Goal: Information Seeking & Learning: Check status

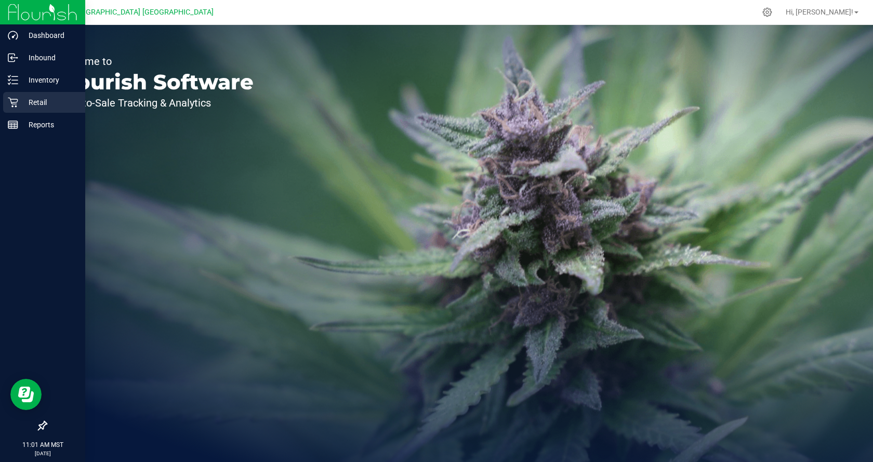
click at [26, 106] on p "Retail" at bounding box center [49, 102] width 62 height 12
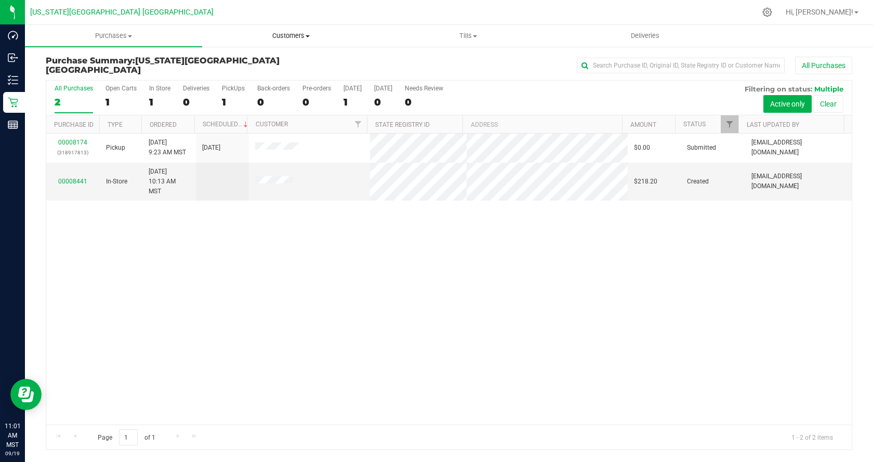
click at [281, 36] on span "Customers" at bounding box center [291, 35] width 176 height 9
click at [284, 63] on li "All customers" at bounding box center [290, 63] width 177 height 12
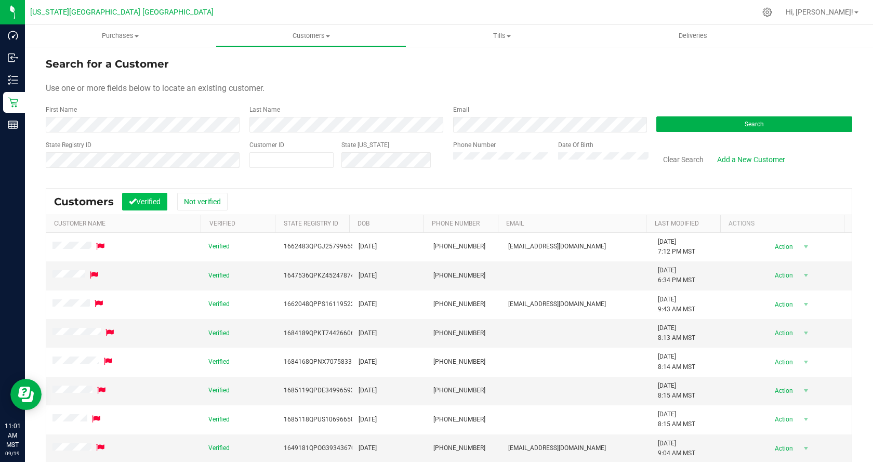
click at [152, 196] on button "Verified" at bounding box center [144, 202] width 45 height 18
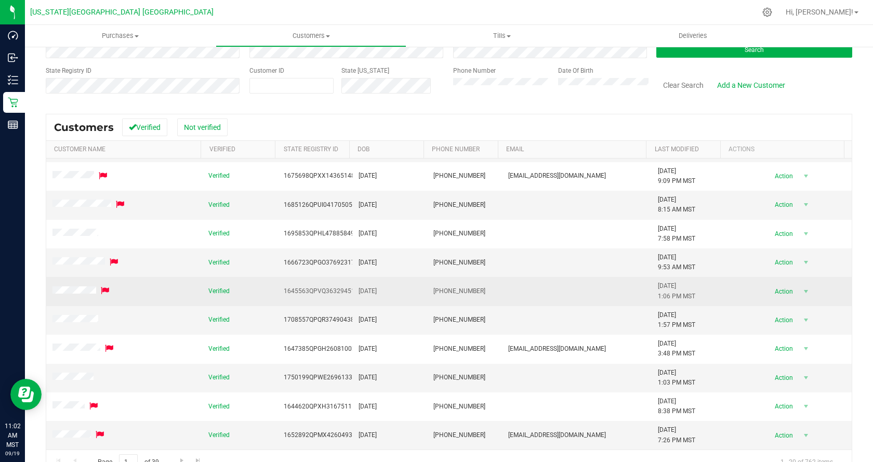
scroll to position [98, 0]
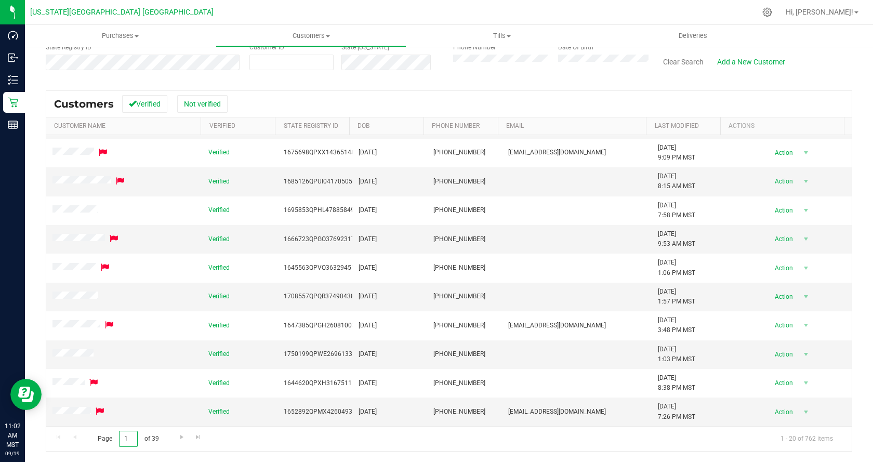
click at [132, 438] on input "1" at bounding box center [128, 439] width 19 height 16
type input "26"
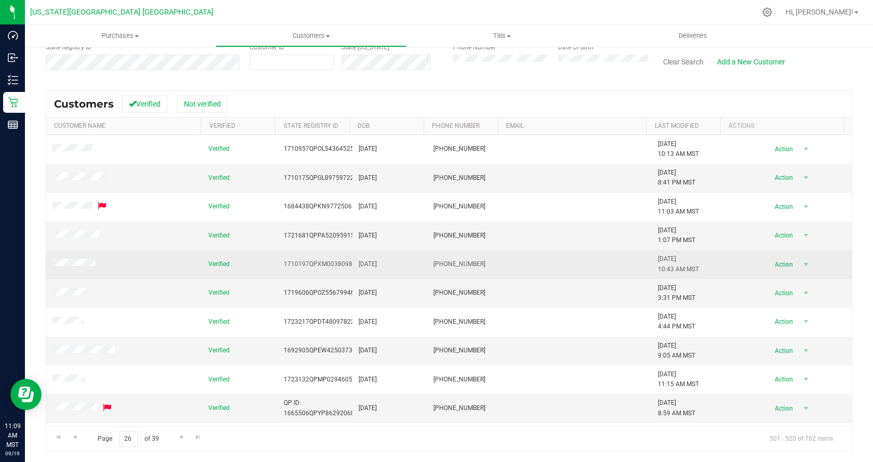
scroll to position [104, 0]
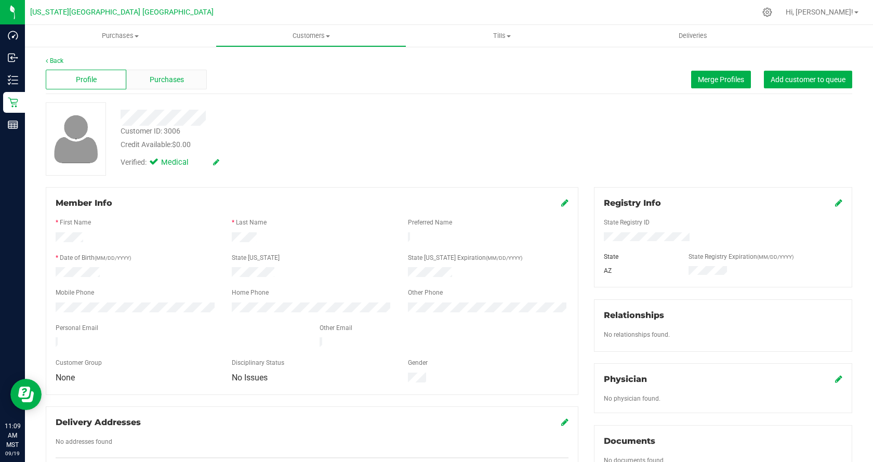
click at [178, 77] on span "Purchases" at bounding box center [167, 79] width 34 height 11
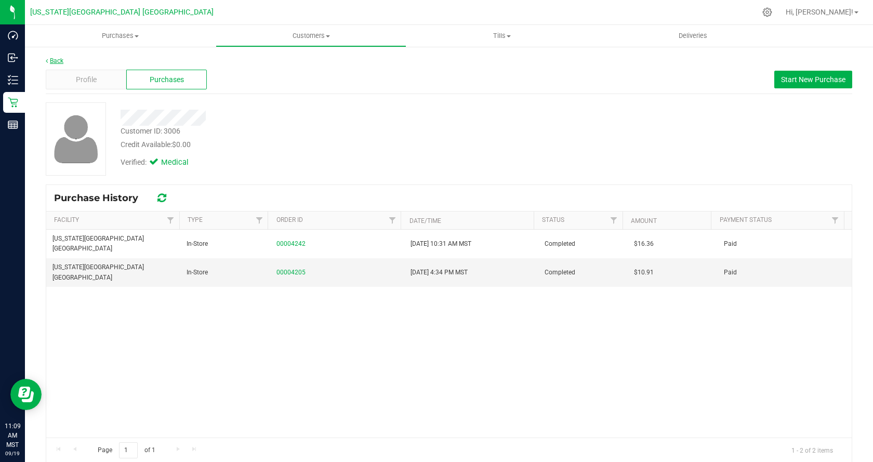
click at [61, 62] on link "Back" at bounding box center [55, 60] width 18 height 7
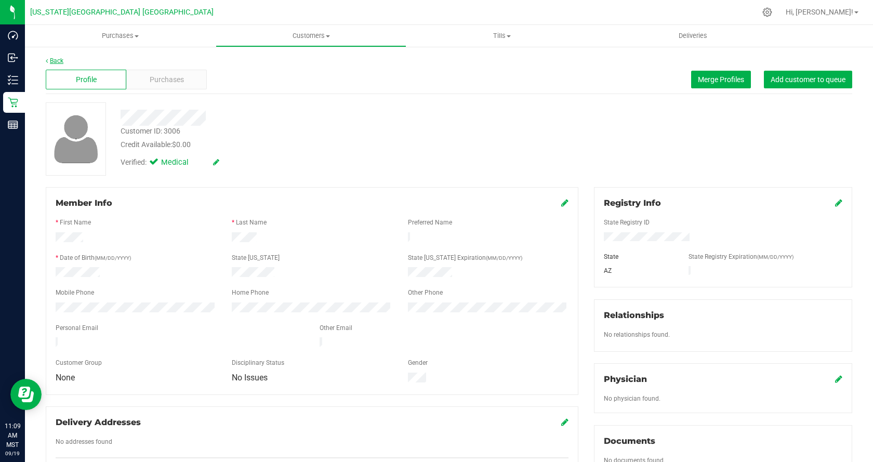
click at [56, 62] on link "Back" at bounding box center [55, 60] width 18 height 7
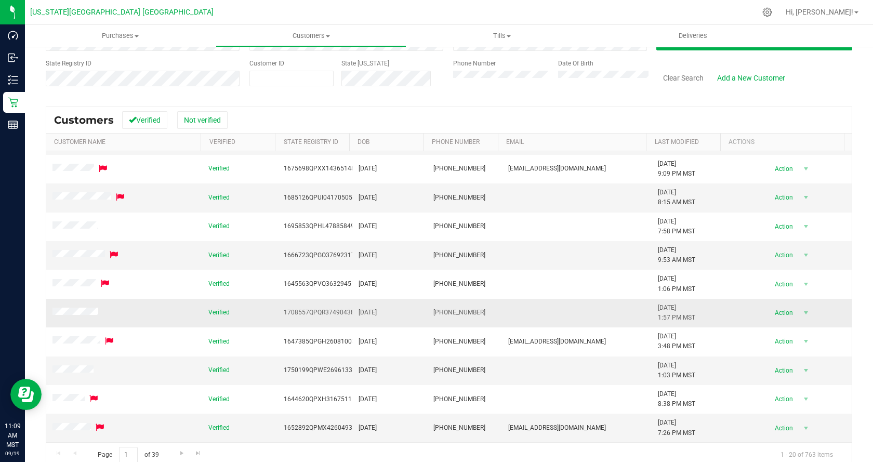
scroll to position [98, 0]
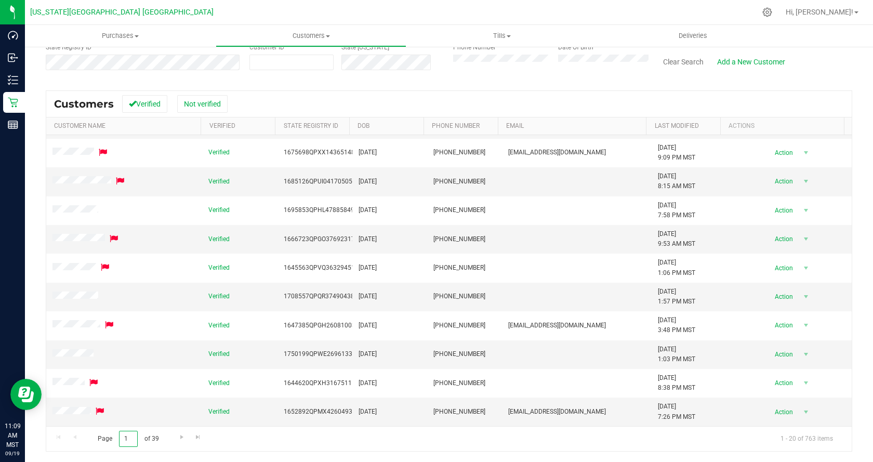
click at [135, 440] on input "1" at bounding box center [128, 439] width 19 height 16
click at [134, 439] on input "1" at bounding box center [128, 439] width 19 height 16
drag, startPoint x: 130, startPoint y: 442, endPoint x: 113, endPoint y: 442, distance: 16.6
click at [110, 442] on span "Page 1 of 39" at bounding box center [128, 439] width 78 height 16
type input "26"
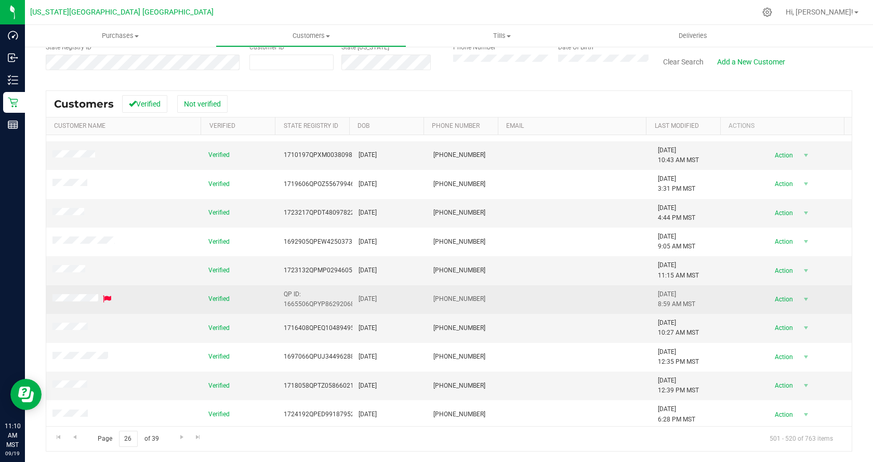
scroll to position [156, 0]
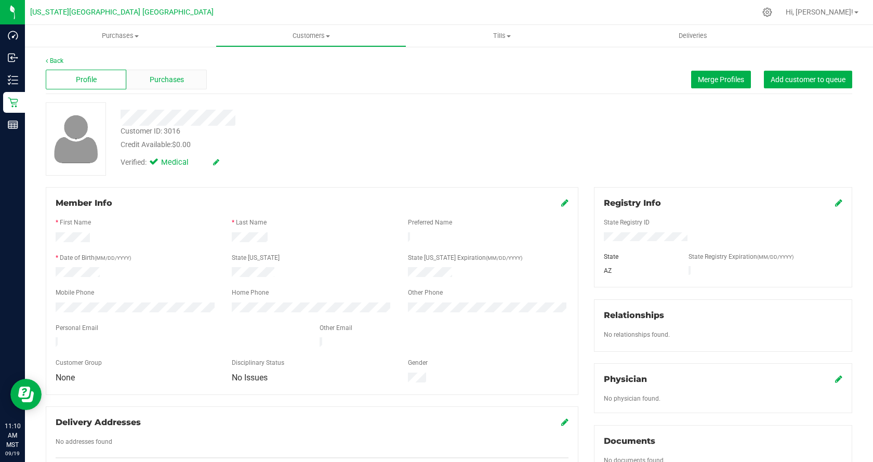
click at [157, 84] on span "Purchases" at bounding box center [167, 79] width 34 height 11
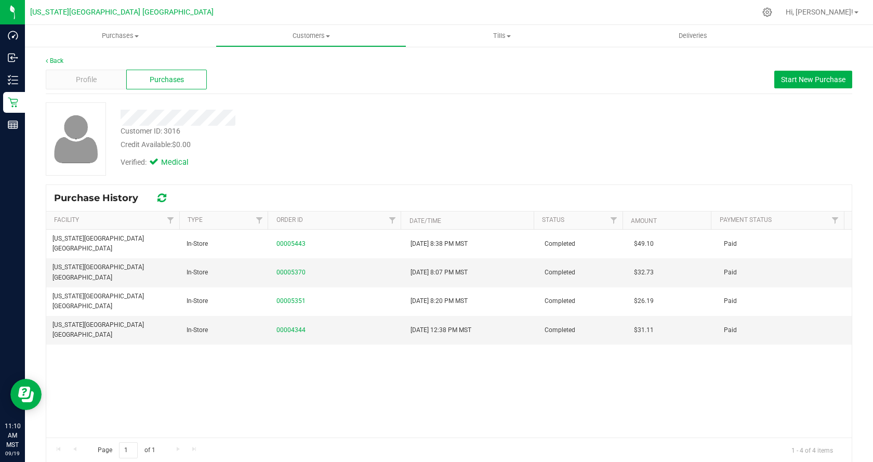
click at [54, 56] on div "Back Profile Purchases Start New Purchase Customer ID: 3016 Credit Available: $…" at bounding box center [449, 260] width 848 height 428
click at [54, 61] on link "Back" at bounding box center [55, 60] width 18 height 7
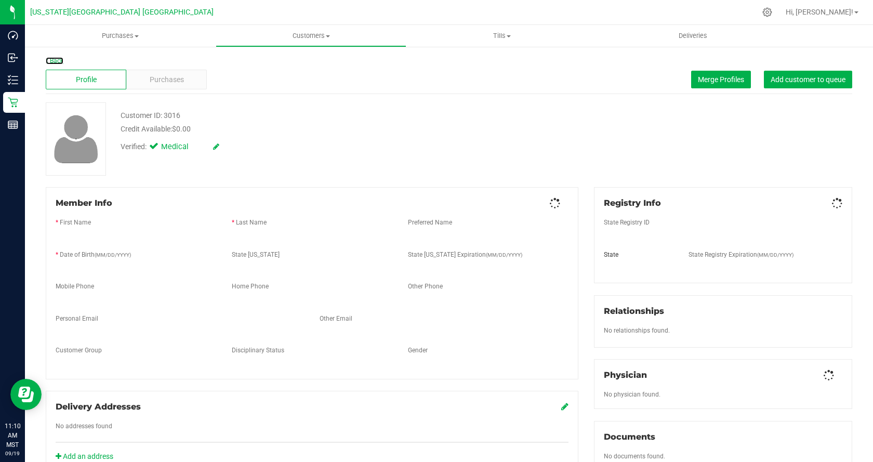
click at [54, 61] on link "Back" at bounding box center [55, 60] width 18 height 7
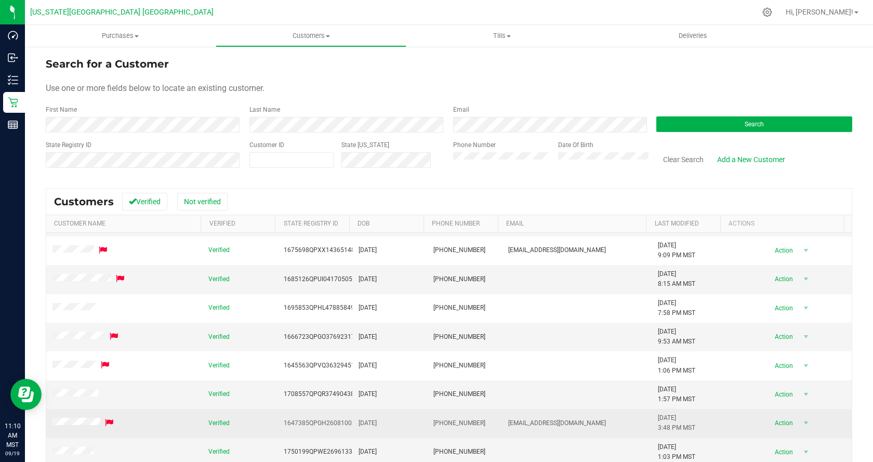
scroll to position [98, 0]
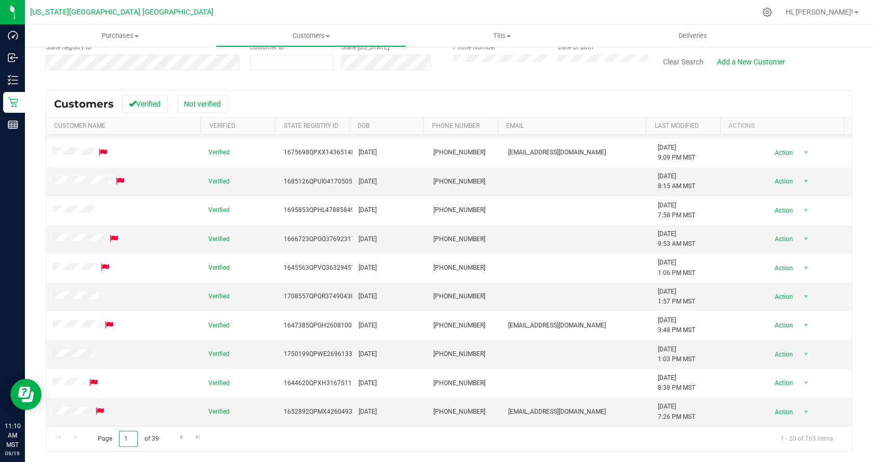
click at [127, 436] on input "1" at bounding box center [128, 439] width 19 height 16
type input "26"
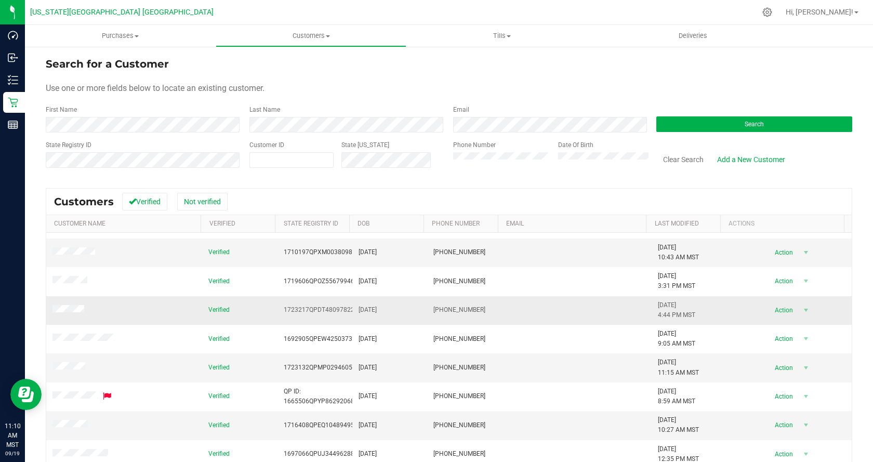
scroll to position [156, 0]
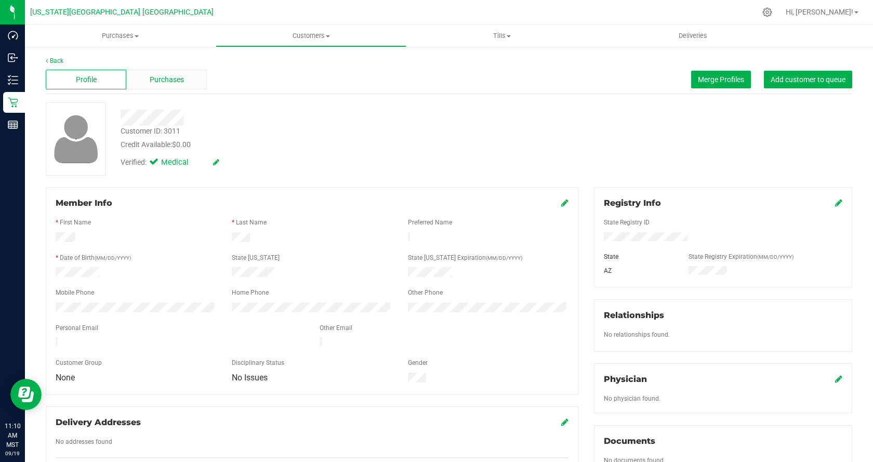
click at [177, 82] on span "Purchases" at bounding box center [167, 79] width 34 height 11
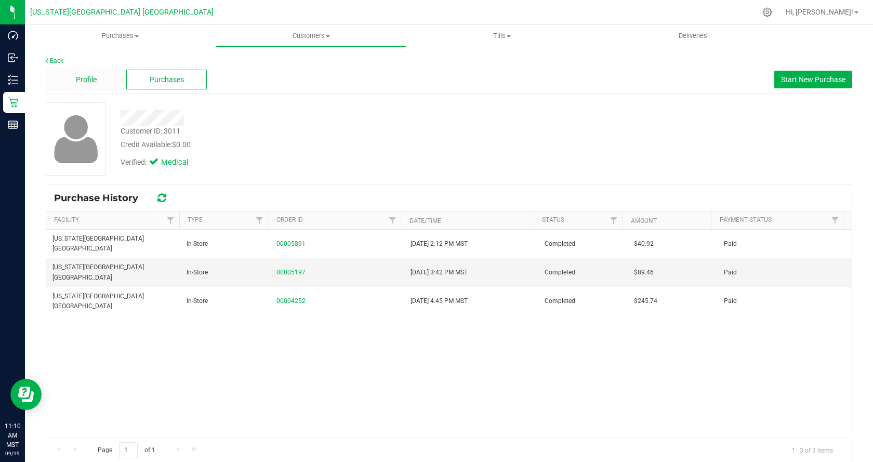
click at [68, 80] on div "Profile" at bounding box center [86, 80] width 81 height 20
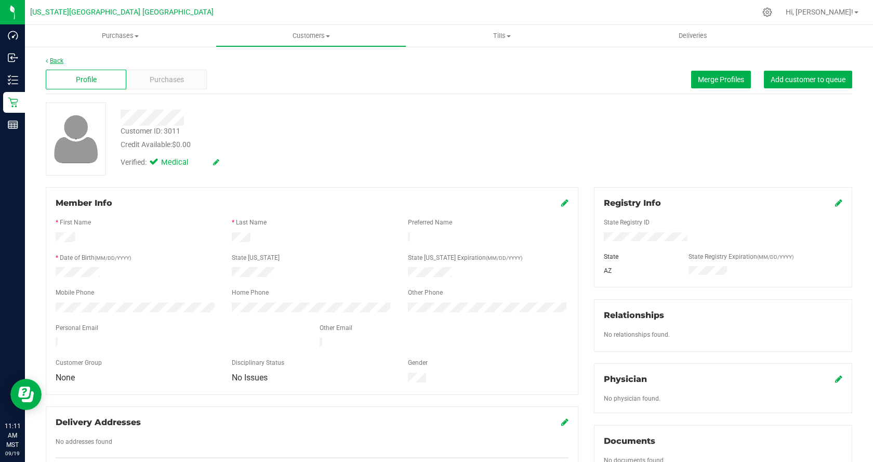
click at [57, 60] on link "Back" at bounding box center [55, 60] width 18 height 7
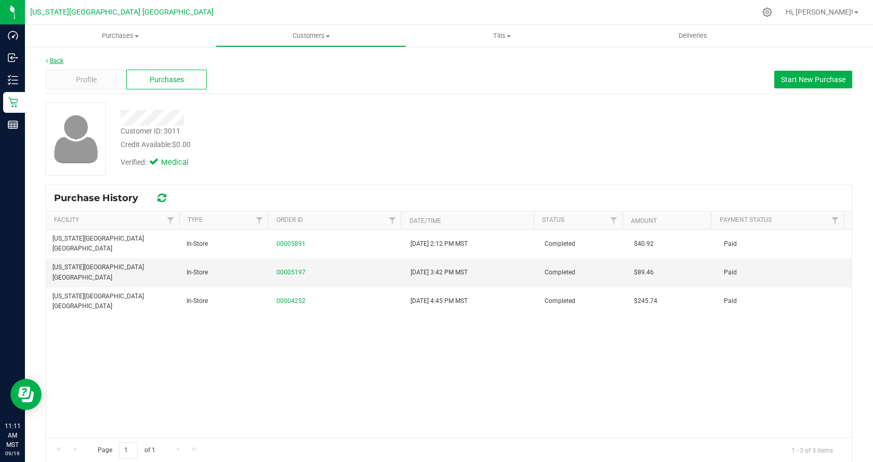
click at [56, 60] on link "Back" at bounding box center [55, 60] width 18 height 7
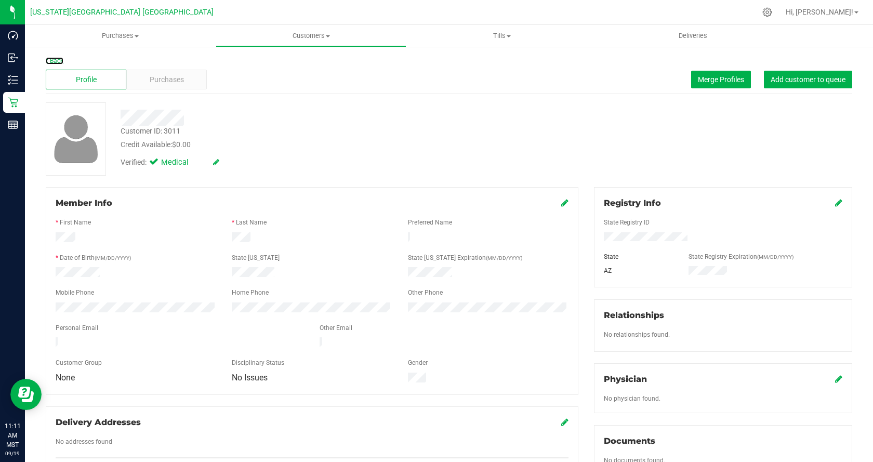
click at [56, 60] on link "Back" at bounding box center [55, 60] width 18 height 7
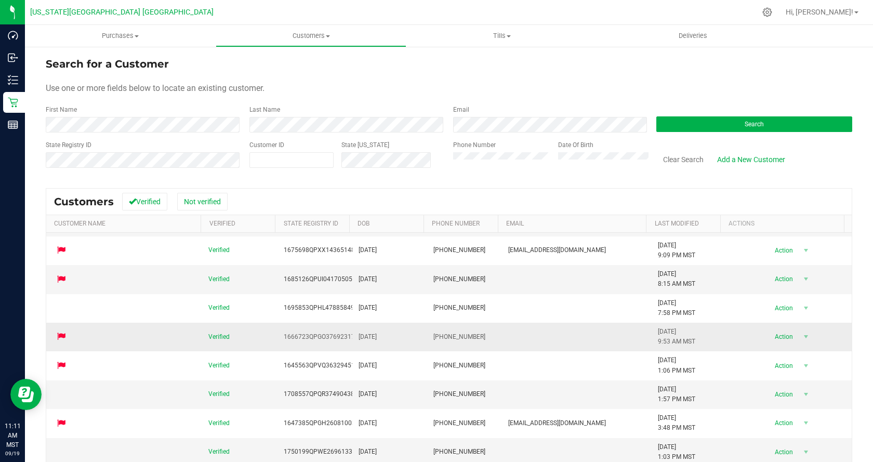
scroll to position [98, 0]
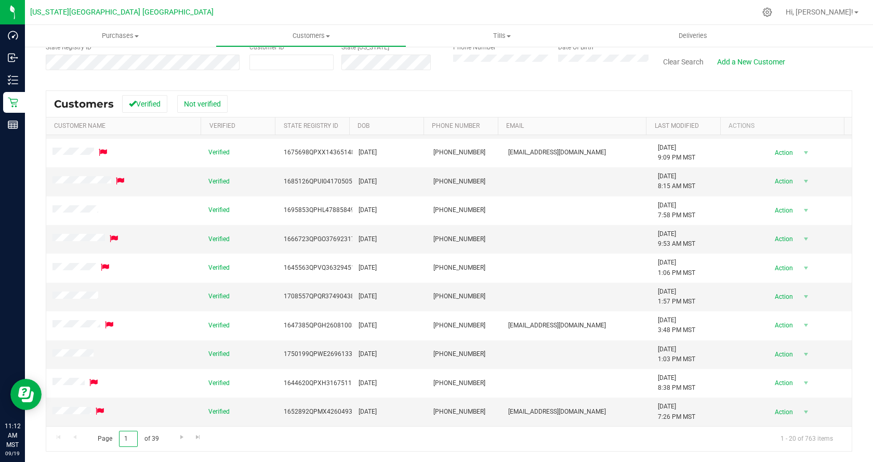
click at [128, 438] on input "1" at bounding box center [128, 439] width 19 height 16
click at [129, 438] on input "1" at bounding box center [128, 439] width 19 height 16
type input "26"
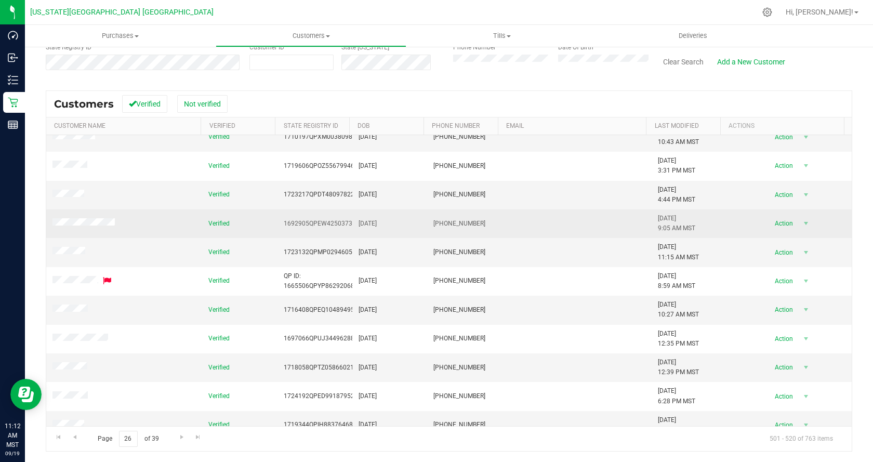
scroll to position [208, 0]
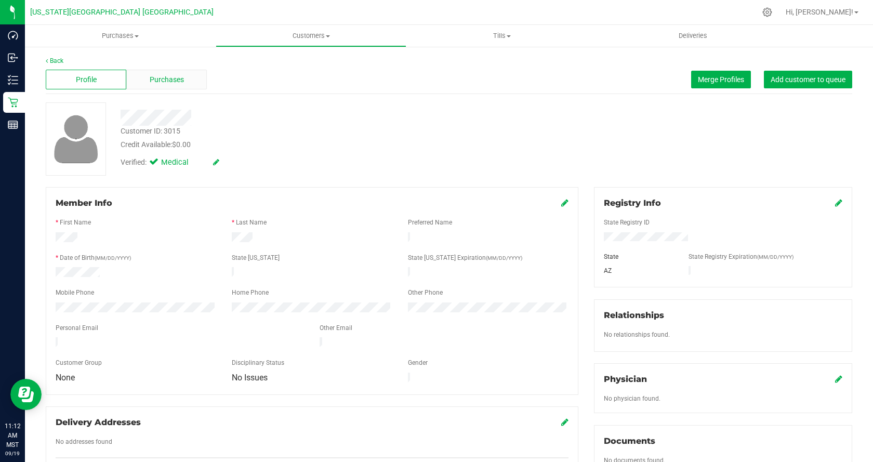
click at [161, 79] on span "Purchases" at bounding box center [167, 79] width 34 height 11
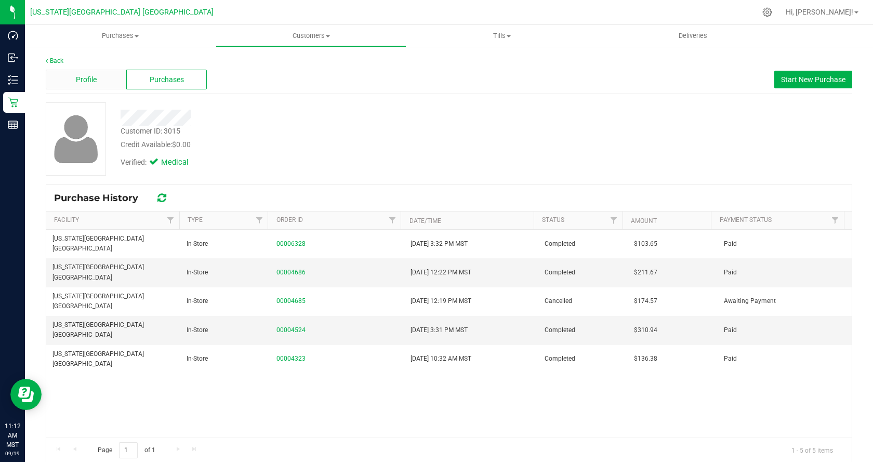
click at [92, 75] on span "Profile" at bounding box center [86, 79] width 21 height 11
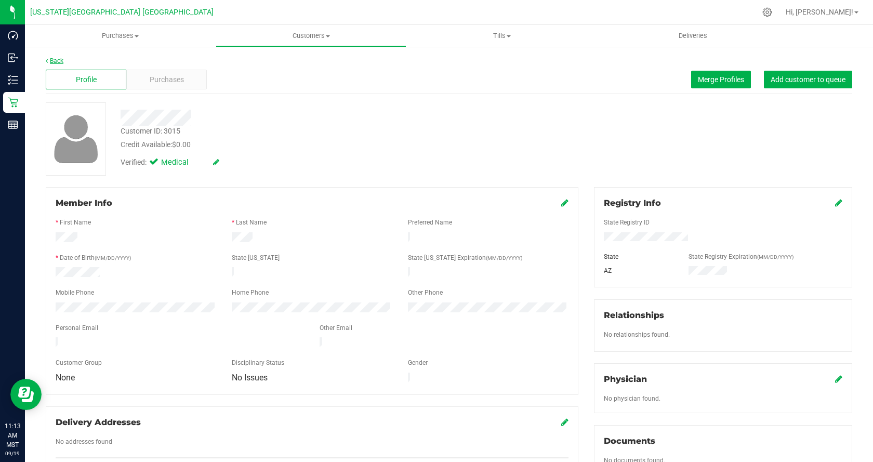
click at [54, 59] on link "Back" at bounding box center [55, 60] width 18 height 7
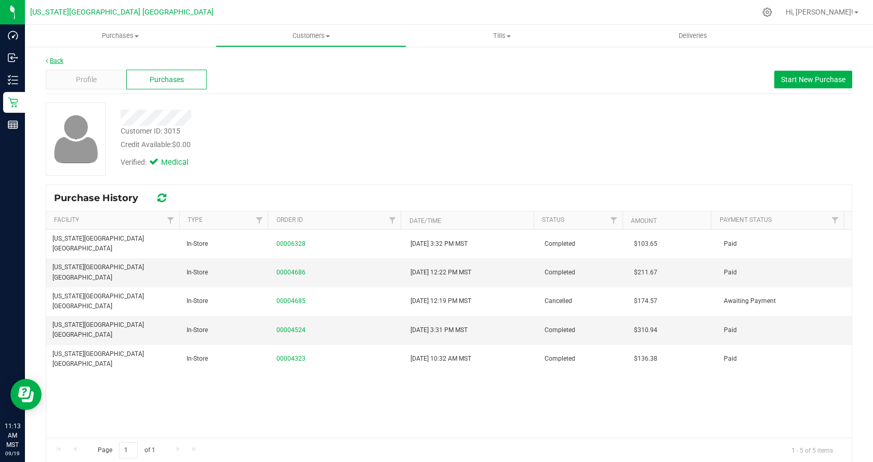
click at [56, 61] on link "Back" at bounding box center [55, 60] width 18 height 7
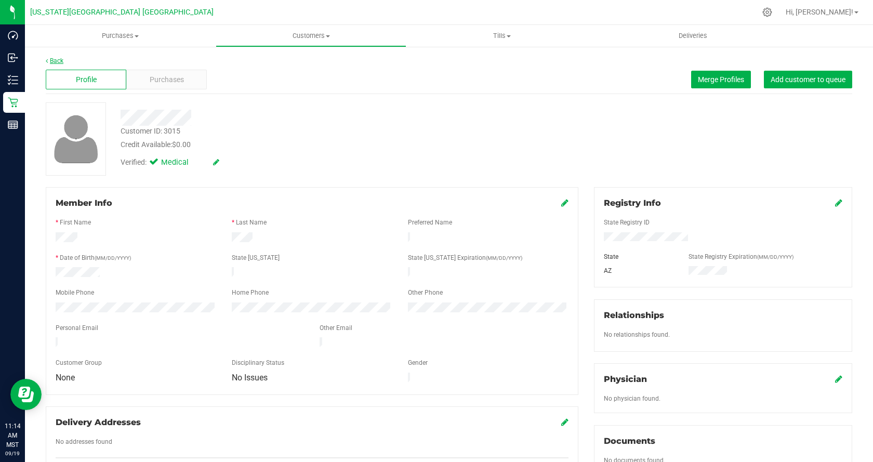
click at [57, 60] on link "Back" at bounding box center [55, 60] width 18 height 7
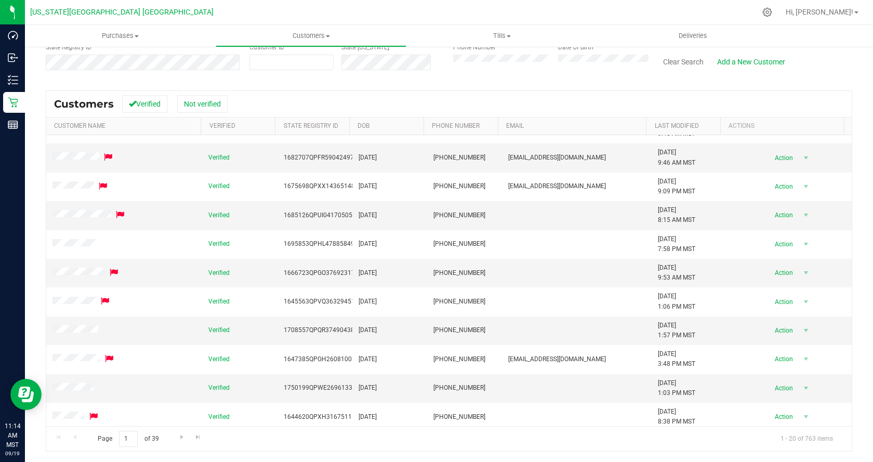
scroll to position [284, 0]
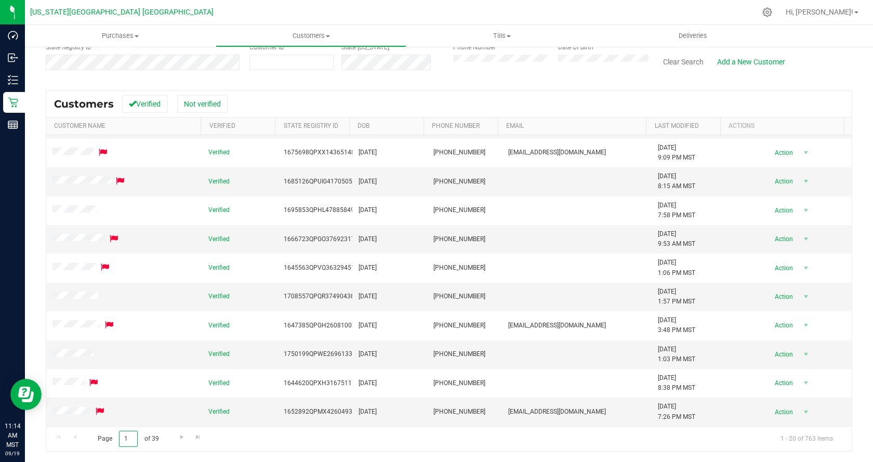
click at [128, 436] on input "1" at bounding box center [128, 439] width 19 height 16
type input "26"
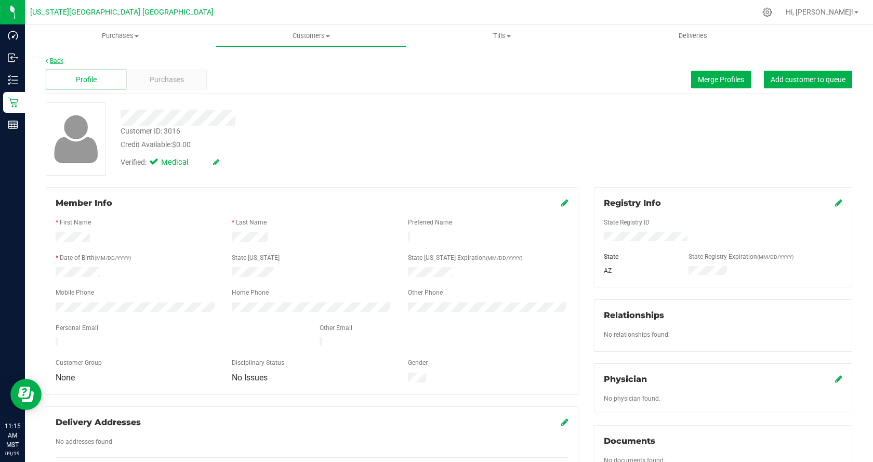
click at [53, 59] on link "Back" at bounding box center [55, 60] width 18 height 7
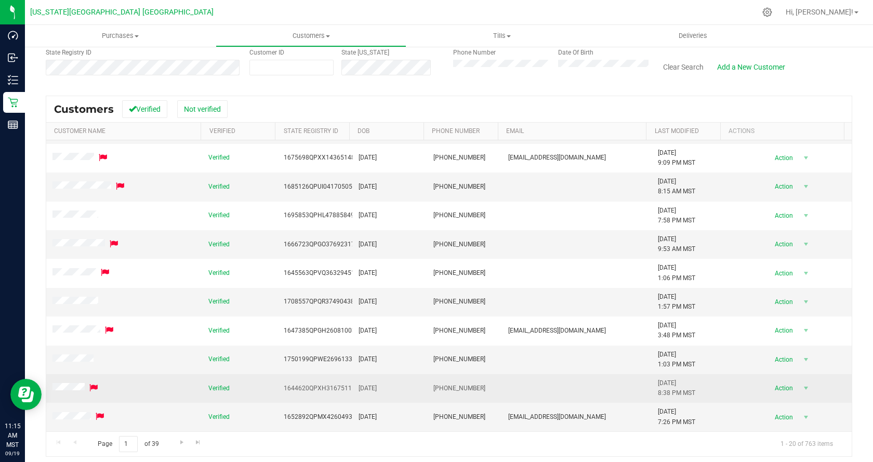
scroll to position [98, 0]
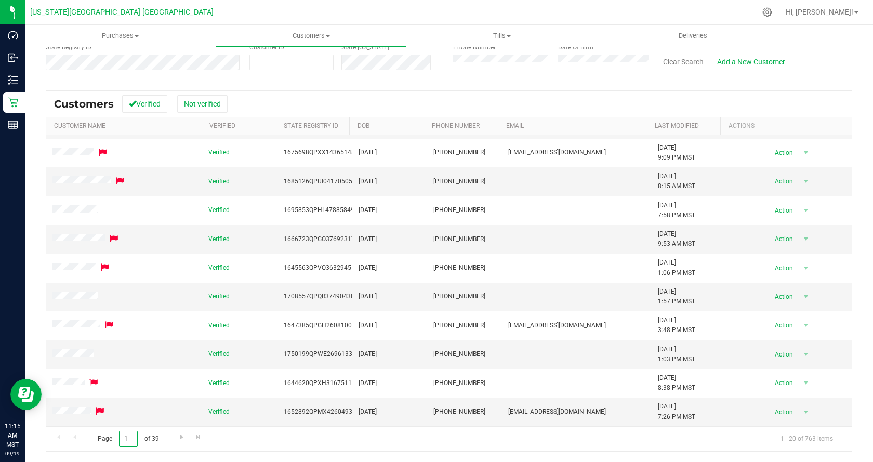
click at [130, 437] on input "1" at bounding box center [128, 439] width 19 height 16
type input "26"
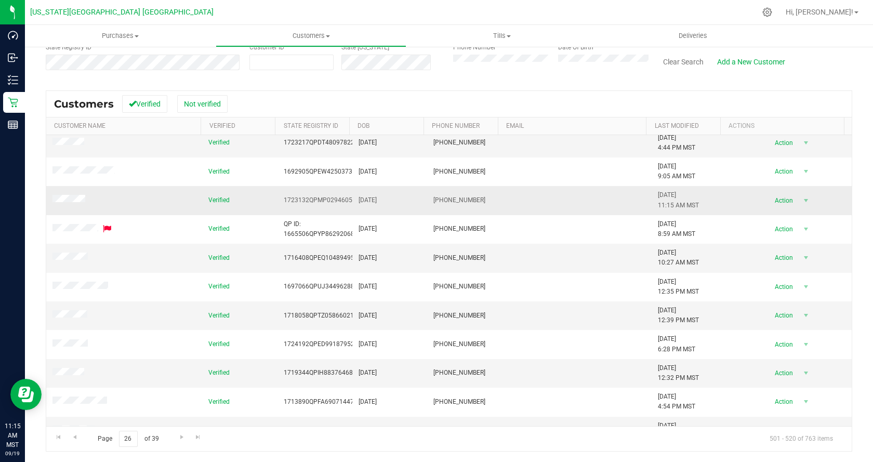
scroll to position [260, 0]
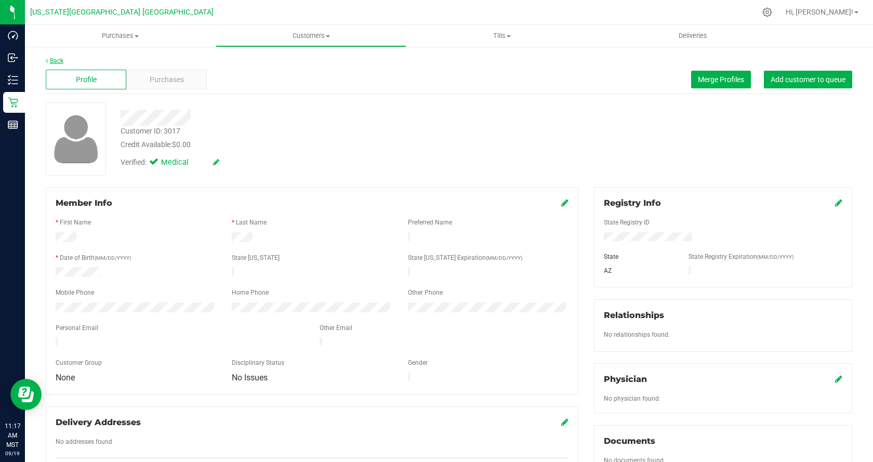
click at [56, 61] on link "Back" at bounding box center [55, 60] width 18 height 7
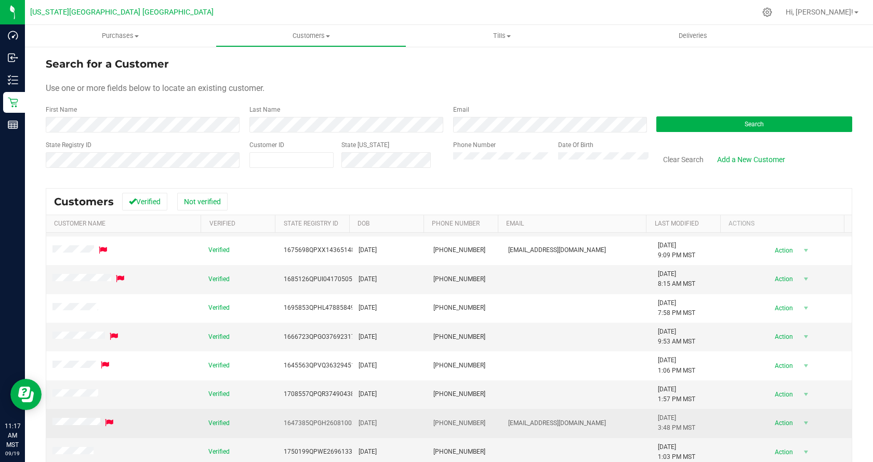
scroll to position [98, 0]
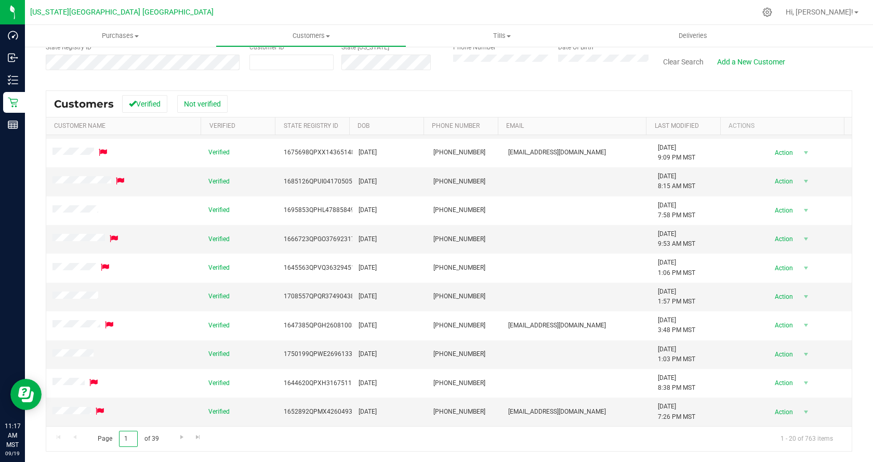
click at [133, 437] on input "1" at bounding box center [128, 439] width 19 height 16
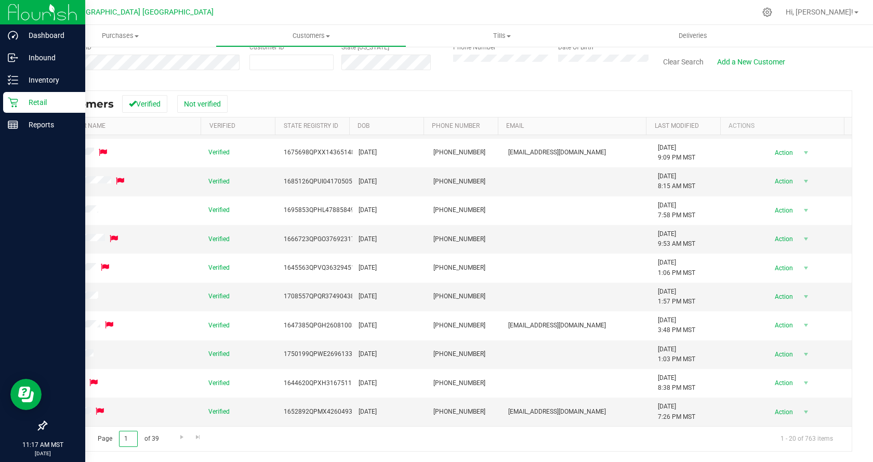
drag, startPoint x: 134, startPoint y: 438, endPoint x: 0, endPoint y: 371, distance: 149.5
click at [36, 432] on div "Search for a Customer Use one or more fields below to locate an existing custom…" at bounding box center [449, 205] width 848 height 514
type input "26"
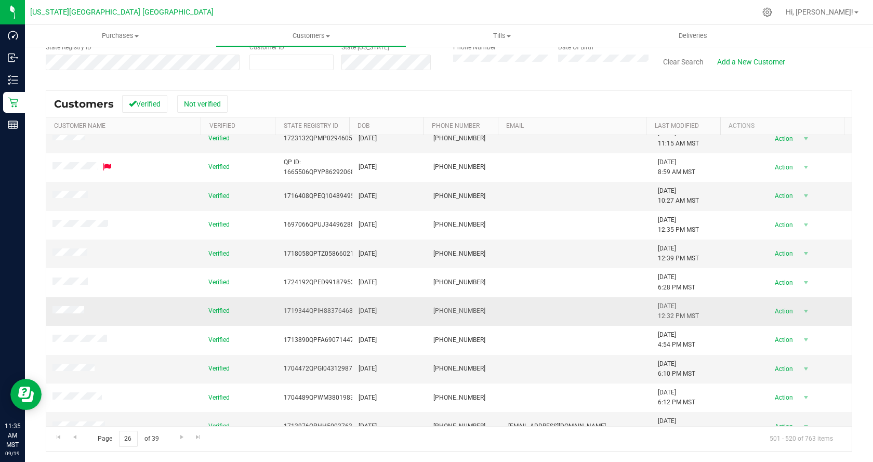
scroll to position [284, 0]
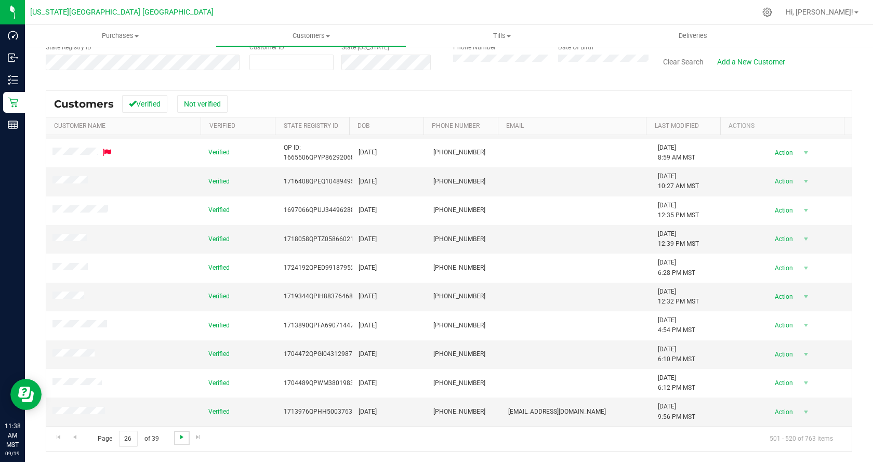
click at [178, 438] on span "Go to the next page" at bounding box center [182, 437] width 8 height 8
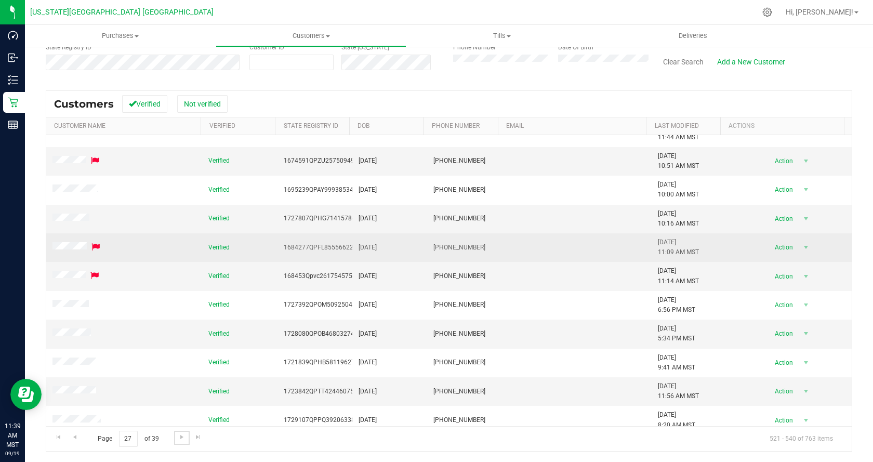
scroll to position [128, 0]
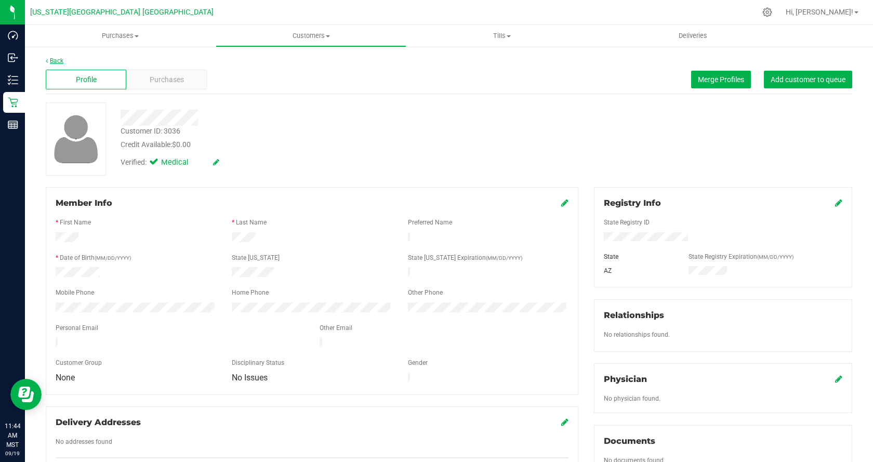
click at [54, 63] on link "Back" at bounding box center [55, 60] width 18 height 7
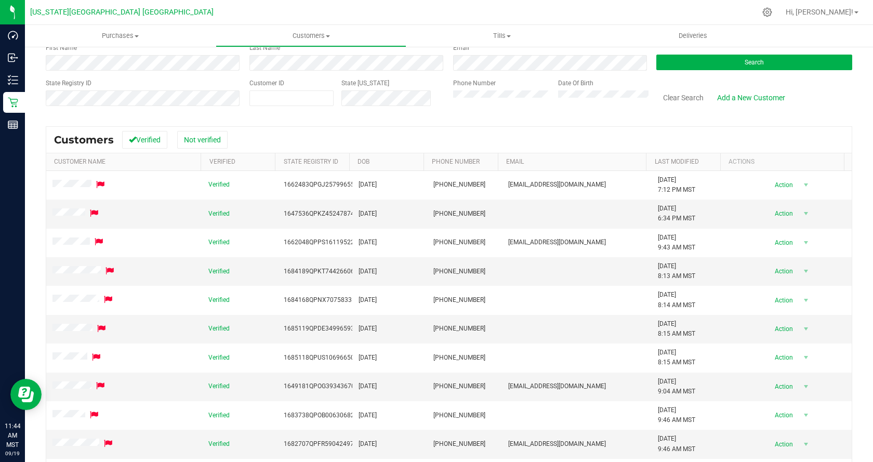
scroll to position [98, 0]
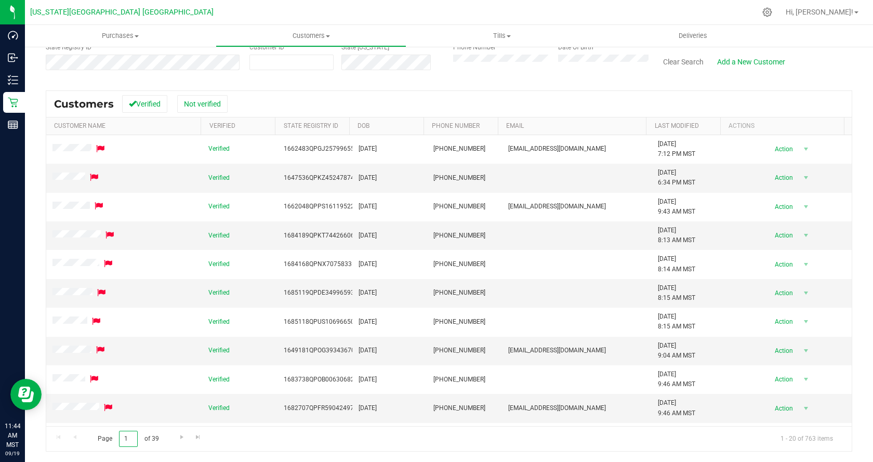
click at [131, 440] on input "1" at bounding box center [128, 439] width 19 height 16
type input "27"
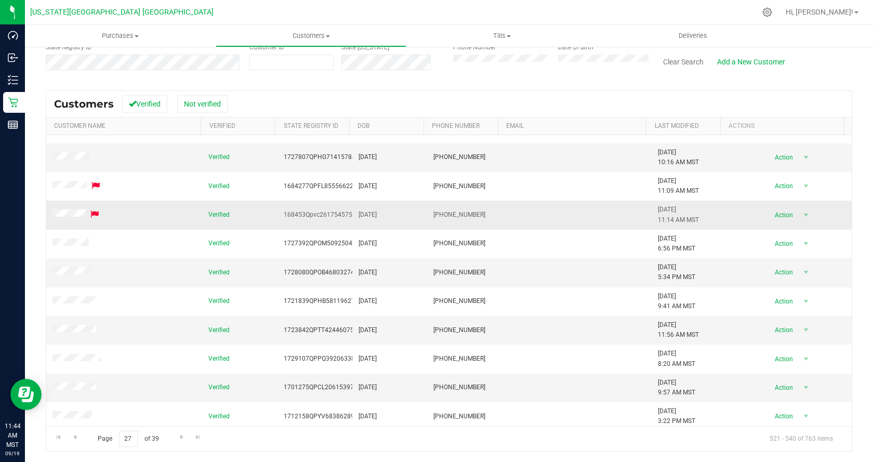
scroll to position [208, 0]
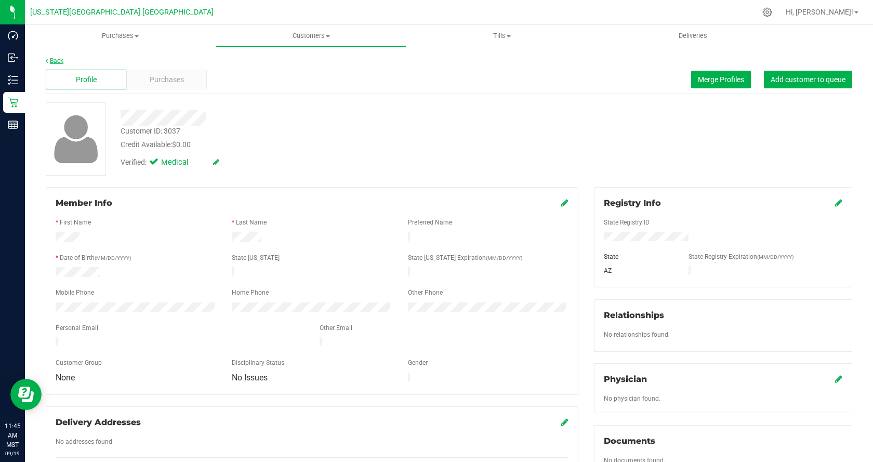
click at [51, 59] on link "Back" at bounding box center [55, 60] width 18 height 7
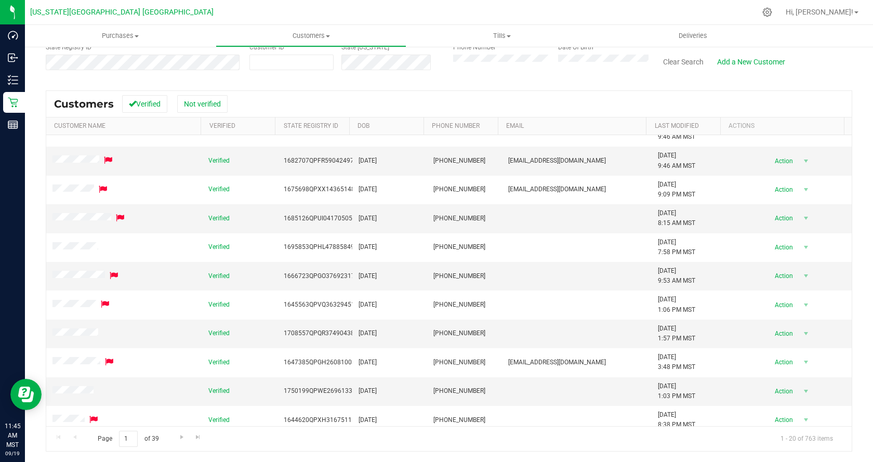
scroll to position [284, 0]
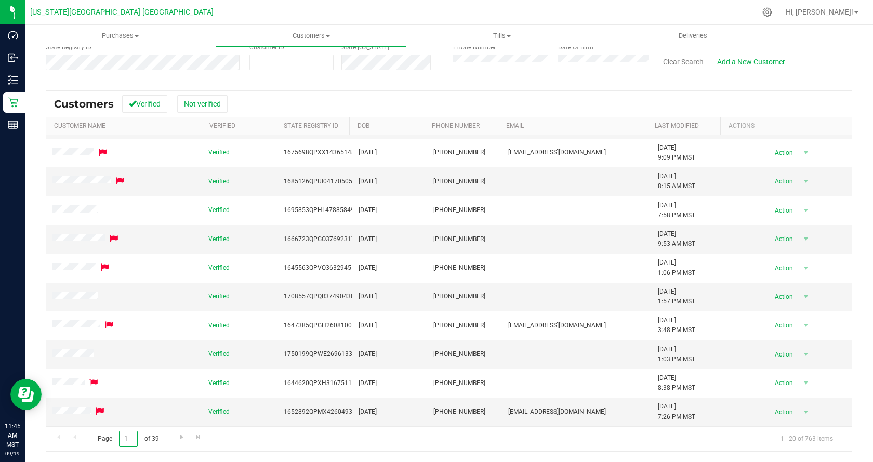
drag, startPoint x: 130, startPoint y: 438, endPoint x: 43, endPoint y: 422, distance: 88.7
click at [45, 439] on div "Search for a Customer Use one or more fields below to locate an existing custom…" at bounding box center [449, 205] width 848 height 514
type input "27"
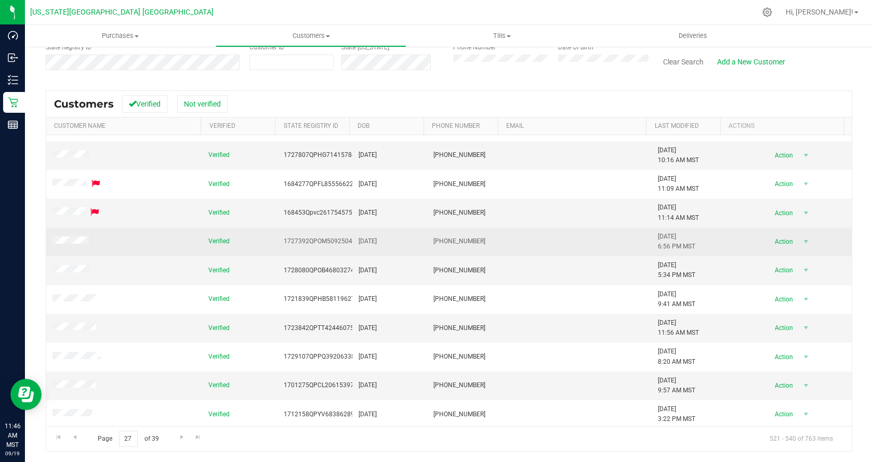
scroll to position [208, 0]
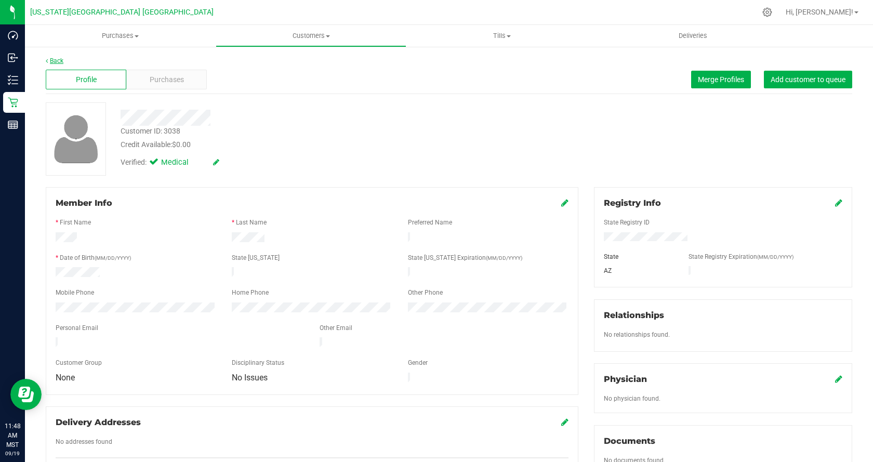
click at [58, 61] on link "Back" at bounding box center [55, 60] width 18 height 7
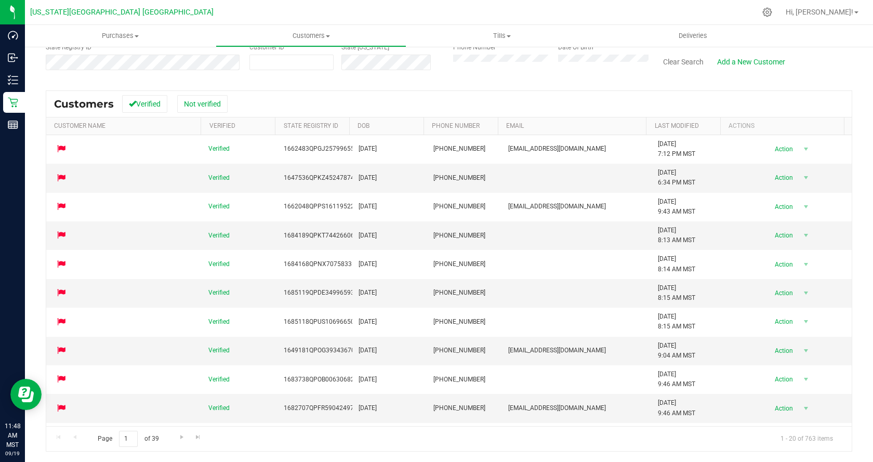
scroll to position [284, 0]
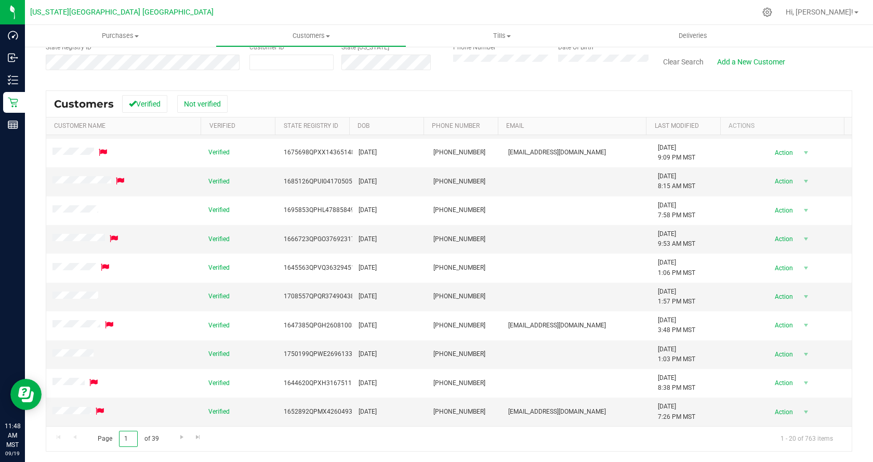
drag, startPoint x: 126, startPoint y: 442, endPoint x: 120, endPoint y: 441, distance: 5.8
click at [120, 441] on input "1" at bounding box center [128, 439] width 19 height 16
type input "27"
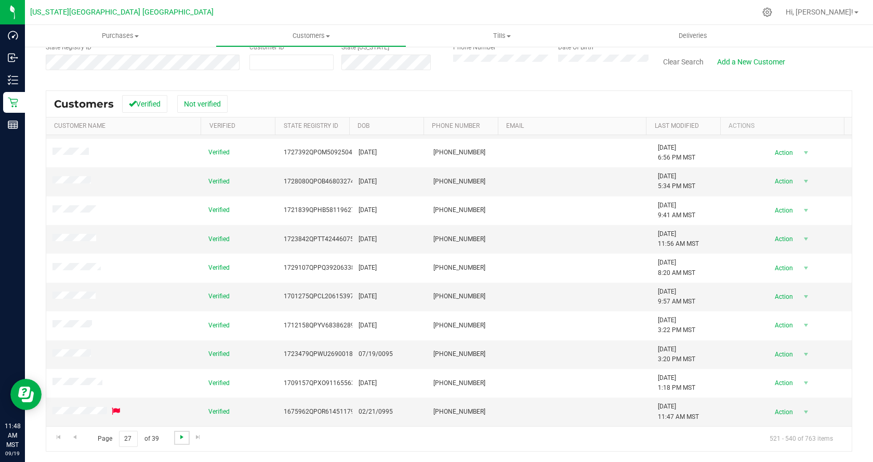
click at [179, 435] on span "Go to the next page" at bounding box center [182, 437] width 8 height 8
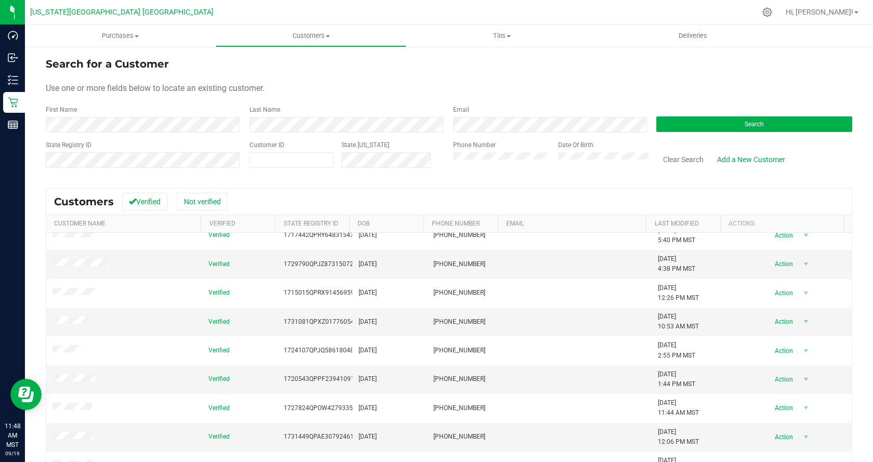
scroll to position [0, 0]
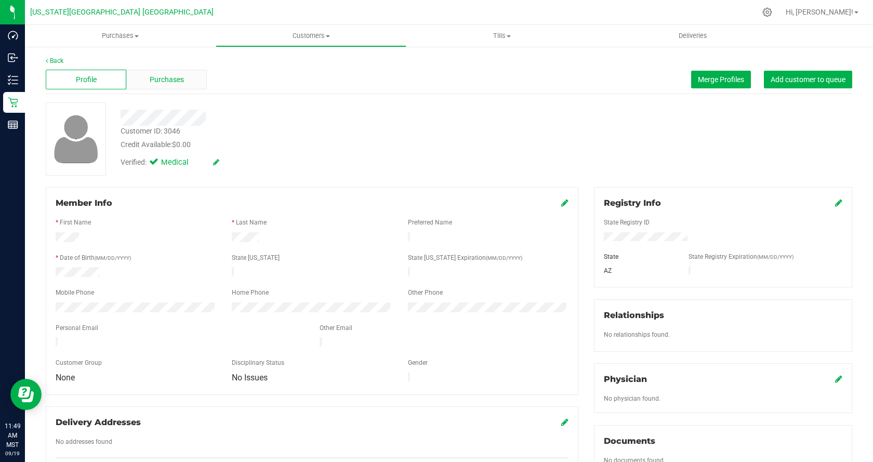
click at [157, 80] on span "Purchases" at bounding box center [167, 79] width 34 height 11
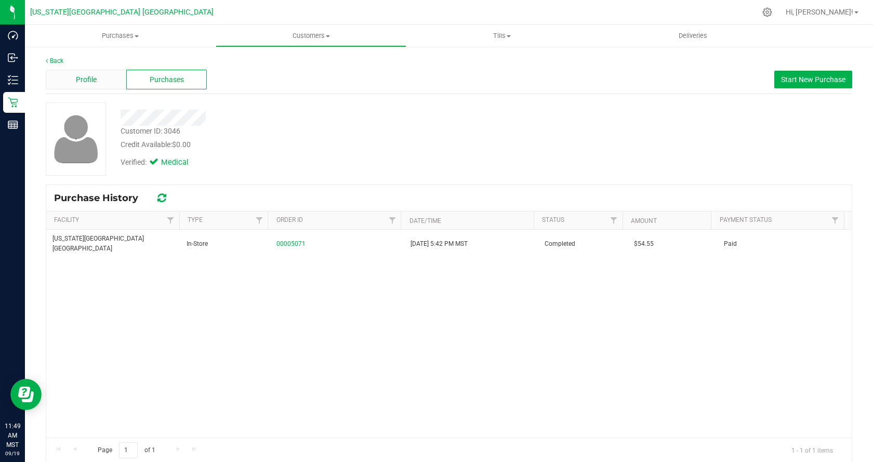
click at [78, 78] on span "Profile" at bounding box center [86, 79] width 21 height 11
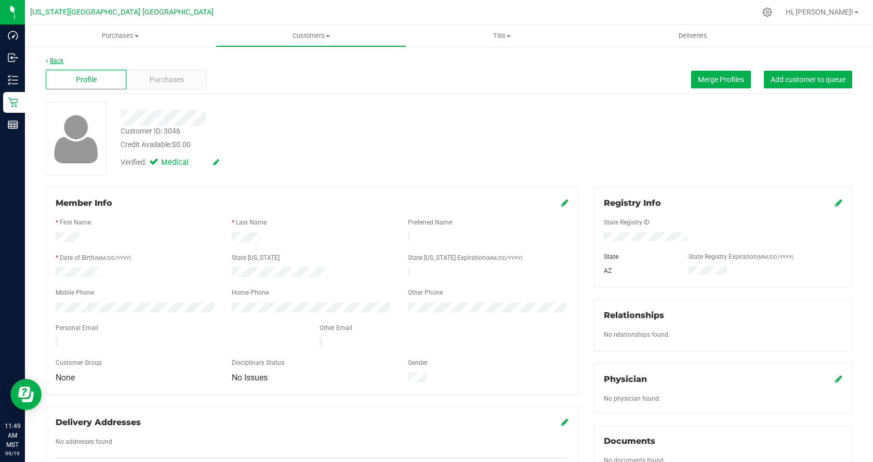
click at [60, 60] on link "Back" at bounding box center [55, 60] width 18 height 7
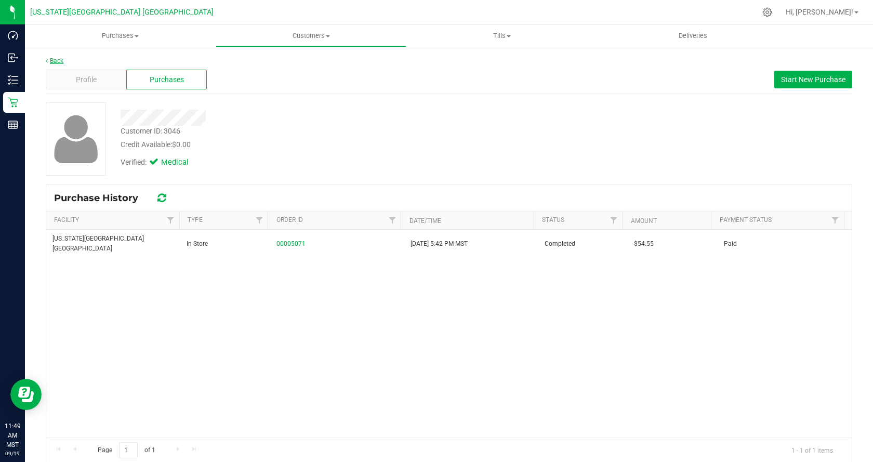
click at [56, 60] on link "Back" at bounding box center [55, 60] width 18 height 7
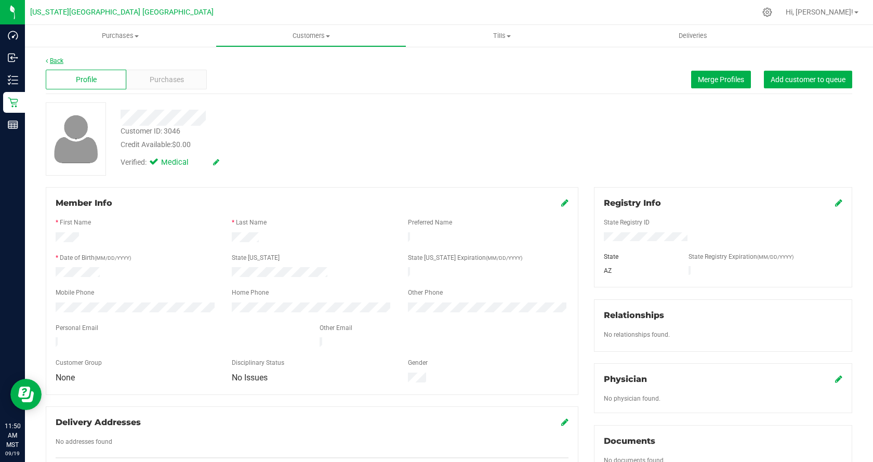
click at [57, 63] on link "Back" at bounding box center [55, 60] width 18 height 7
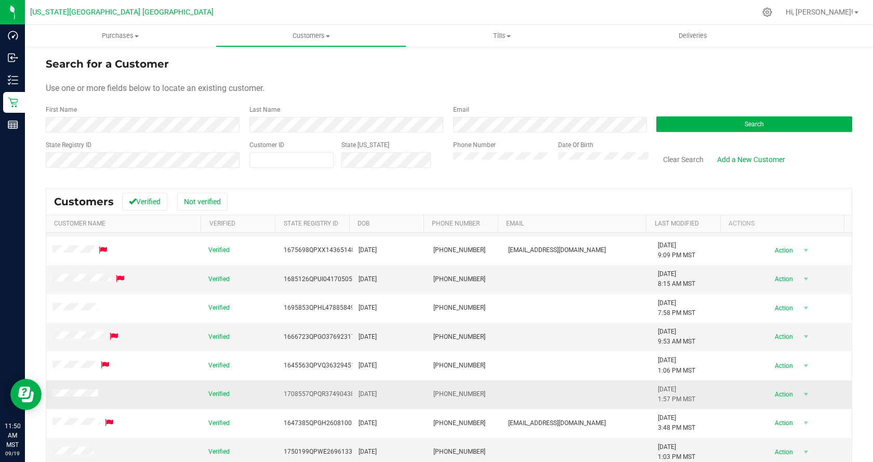
scroll to position [98, 0]
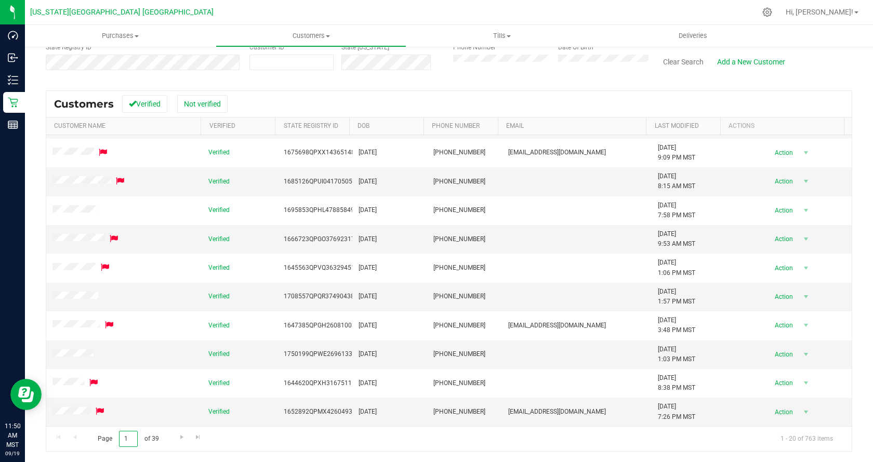
click at [132, 443] on input "1" at bounding box center [128, 439] width 19 height 16
click at [133, 443] on input "1" at bounding box center [128, 439] width 19 height 16
type input "27"
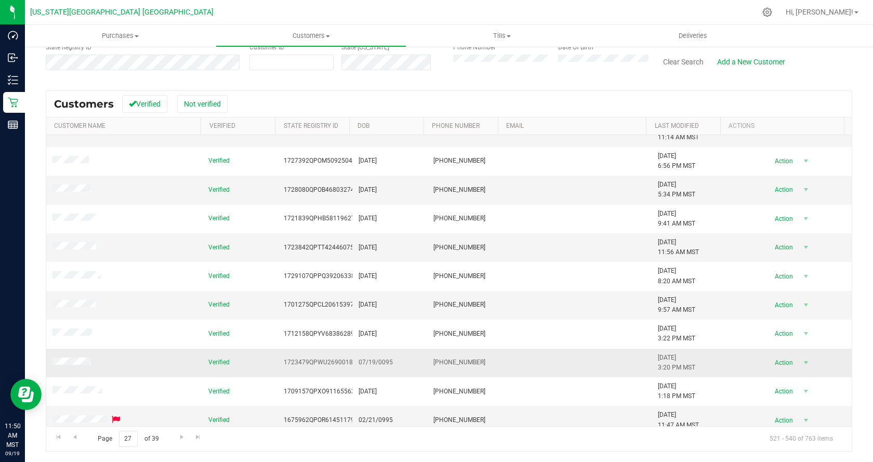
scroll to position [284, 0]
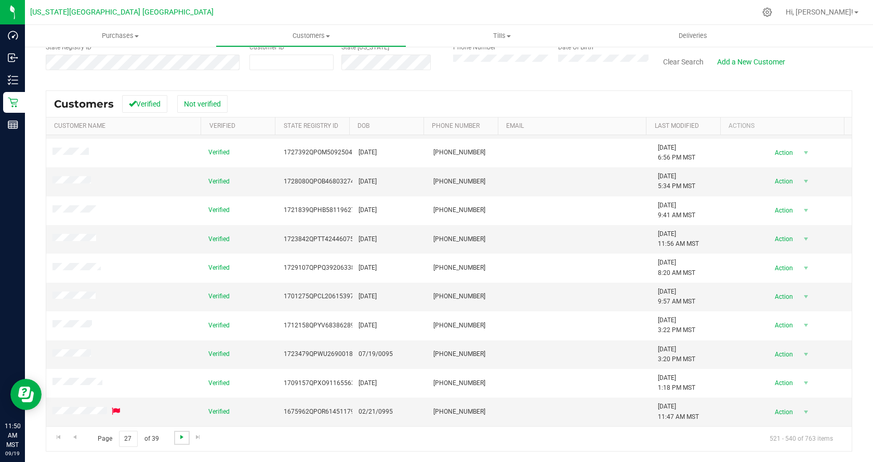
click at [178, 438] on span "Go to the next page" at bounding box center [182, 437] width 8 height 8
click at [178, 436] on span "Go to the next page" at bounding box center [182, 437] width 8 height 8
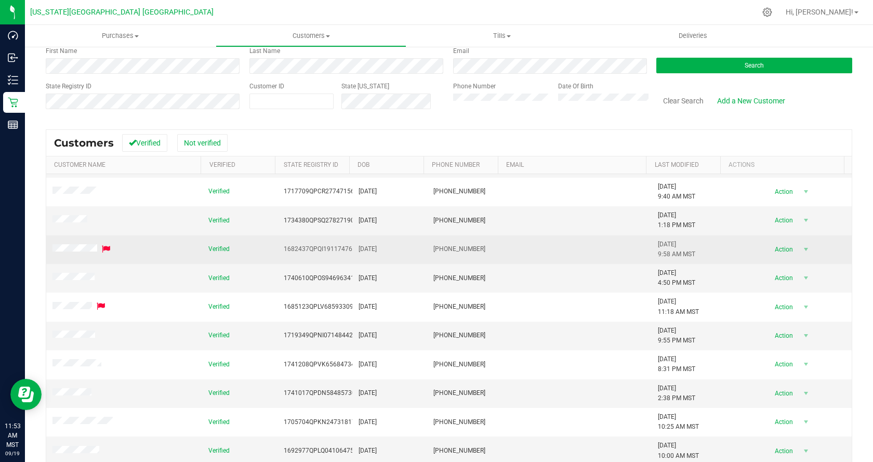
scroll to position [98, 0]
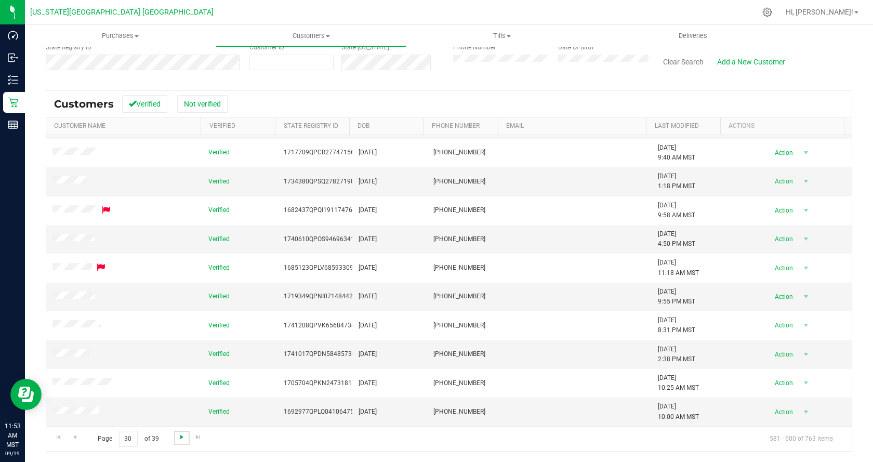
click at [178, 437] on span "Go to the next page" at bounding box center [182, 437] width 8 height 8
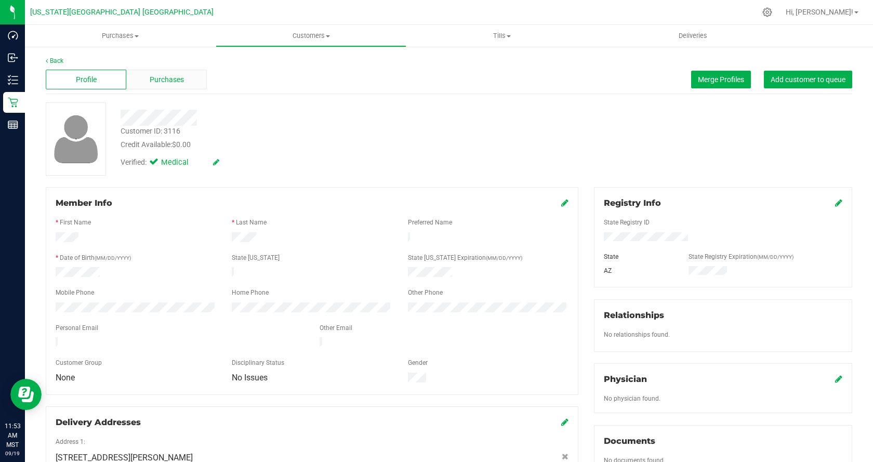
click at [150, 78] on span "Purchases" at bounding box center [167, 79] width 34 height 11
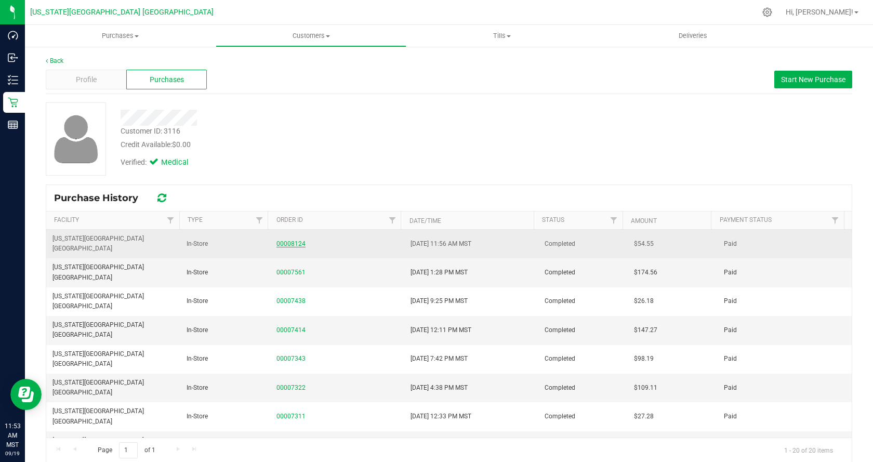
click at [297, 240] on link "00008124" at bounding box center [291, 243] width 29 height 7
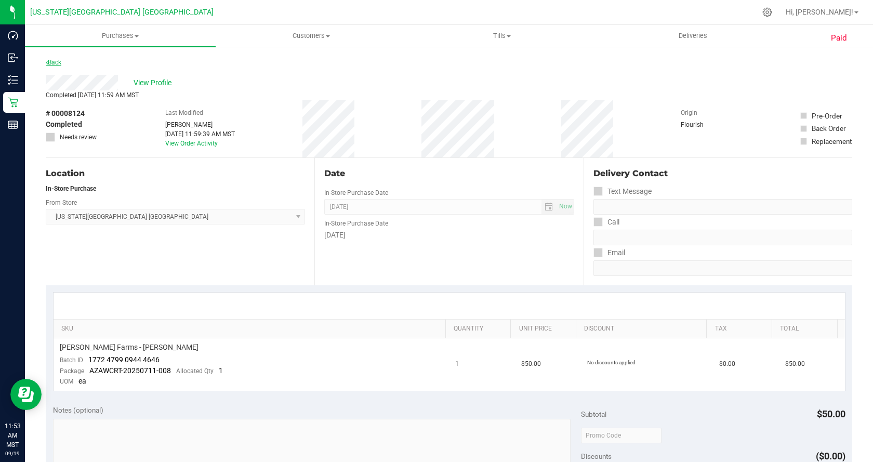
click at [58, 60] on link "Back" at bounding box center [54, 62] width 16 height 7
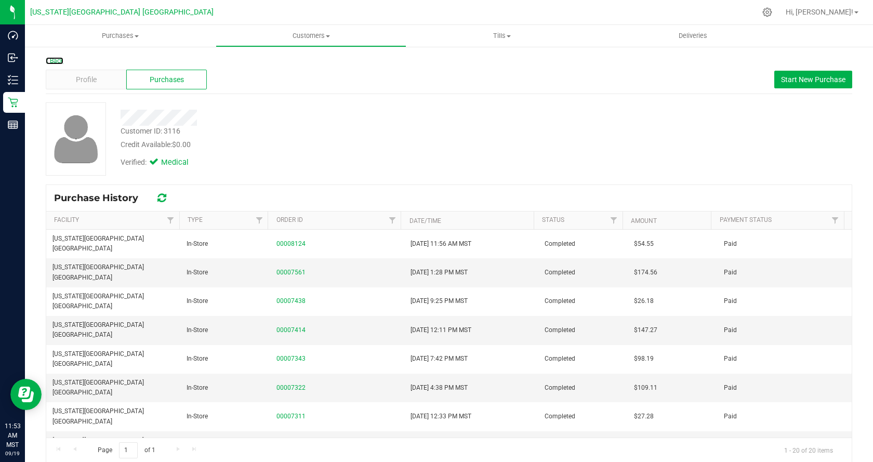
click at [58, 60] on link "Back" at bounding box center [55, 60] width 18 height 7
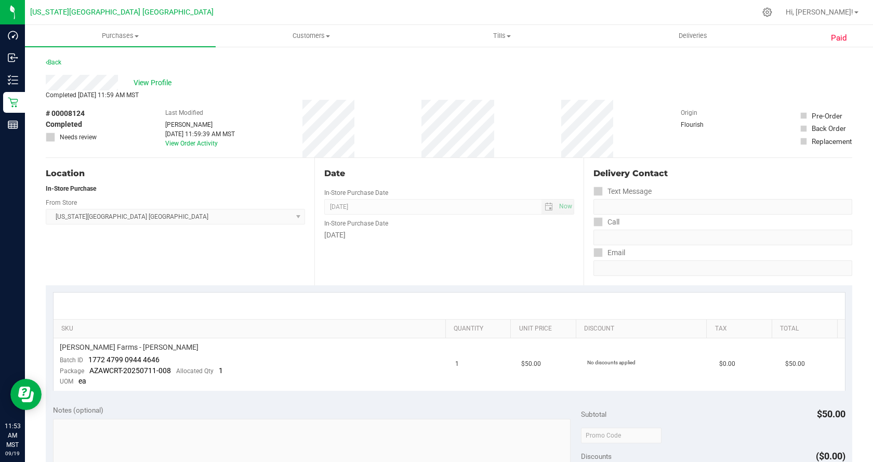
click at [56, 61] on link "Back" at bounding box center [54, 62] width 16 height 7
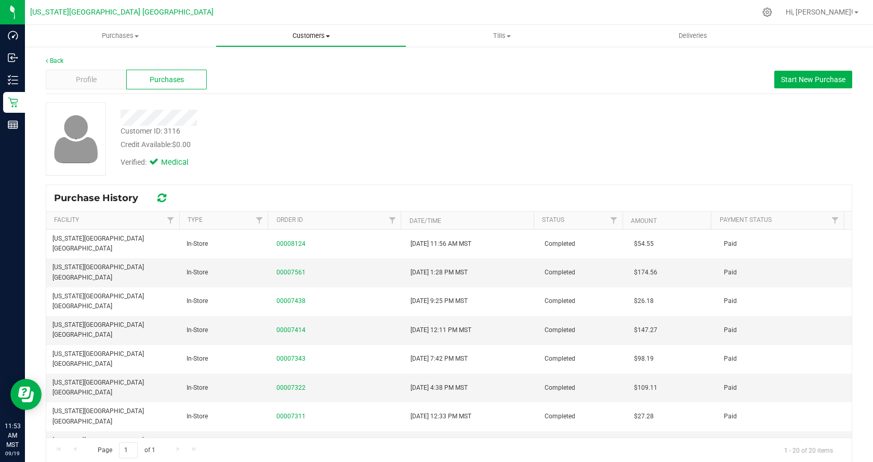
click at [329, 36] on span at bounding box center [328, 36] width 4 height 2
click at [286, 63] on span "All customers" at bounding box center [253, 62] width 75 height 9
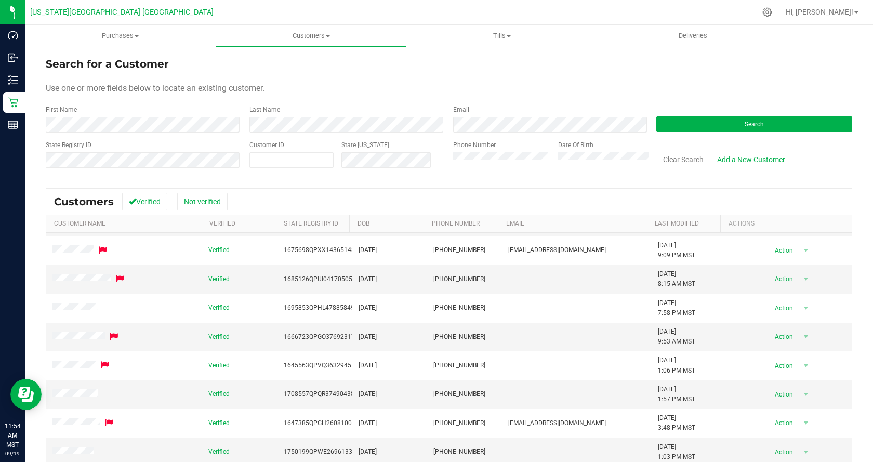
scroll to position [98, 0]
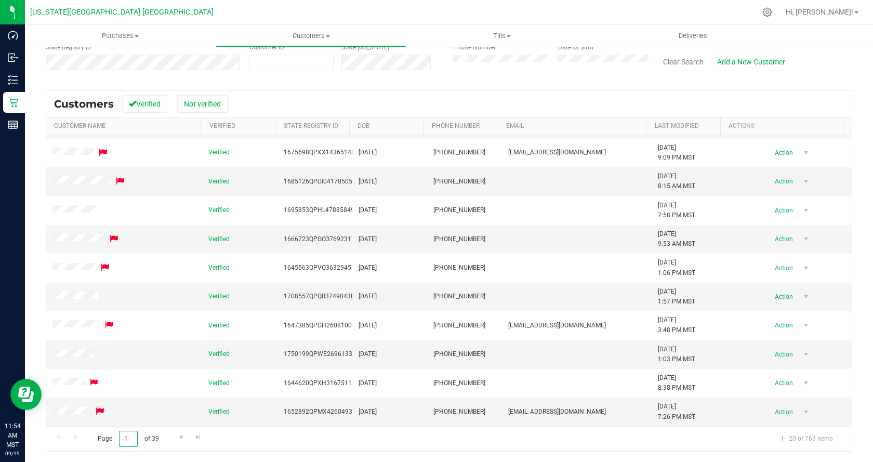
click at [128, 440] on input "1" at bounding box center [128, 439] width 19 height 16
type input "5"
type input "\"
type input "27"
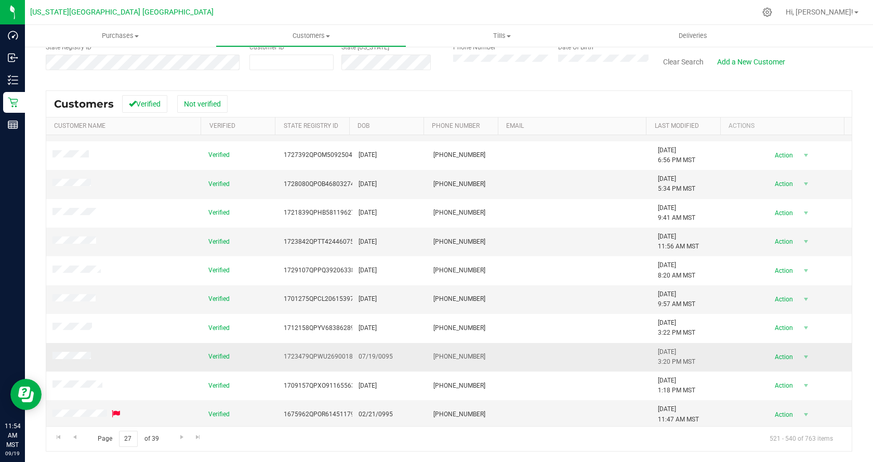
scroll to position [284, 0]
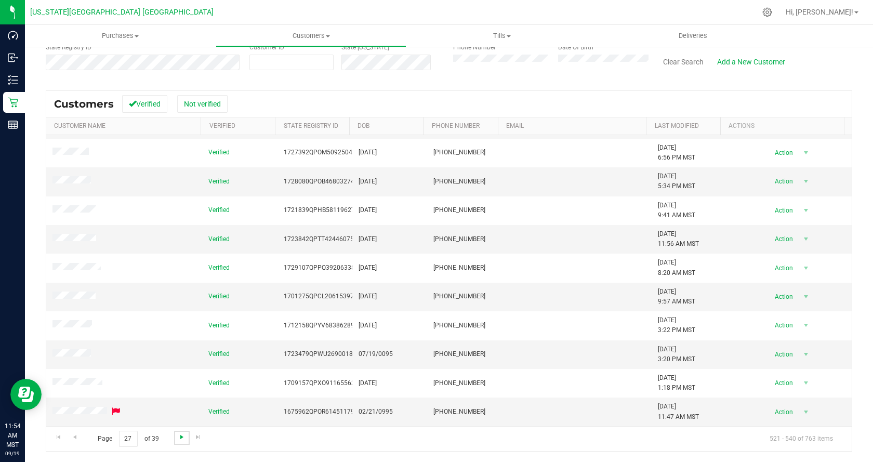
click at [182, 435] on span "Go to the next page" at bounding box center [182, 437] width 8 height 8
click at [179, 442] on link "Go to the next page" at bounding box center [181, 438] width 15 height 14
click at [179, 439] on span "Go to the next page" at bounding box center [182, 437] width 8 height 8
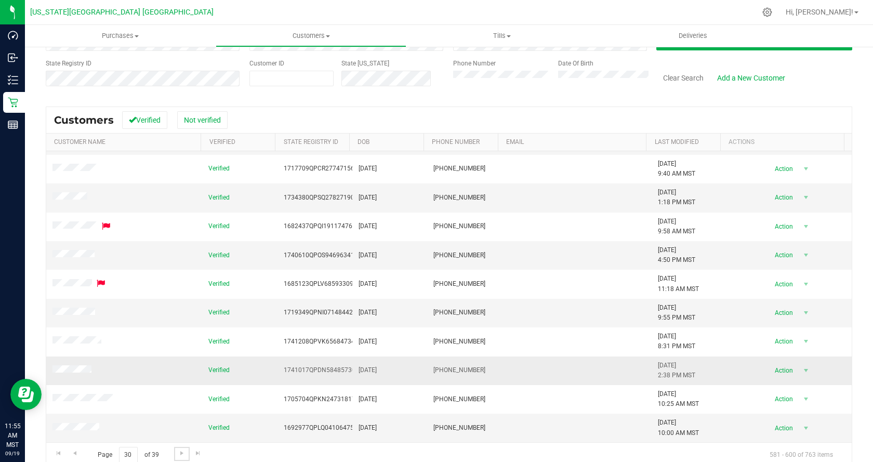
scroll to position [98, 0]
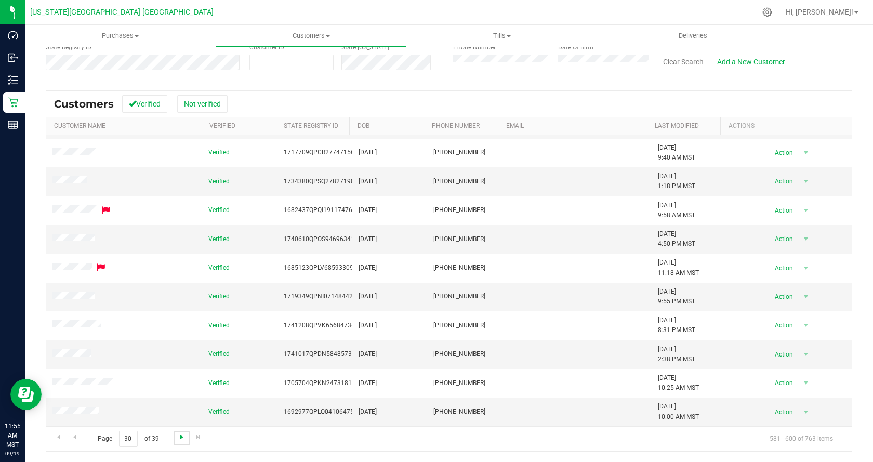
click at [182, 440] on span "Go to the next page" at bounding box center [182, 437] width 8 height 8
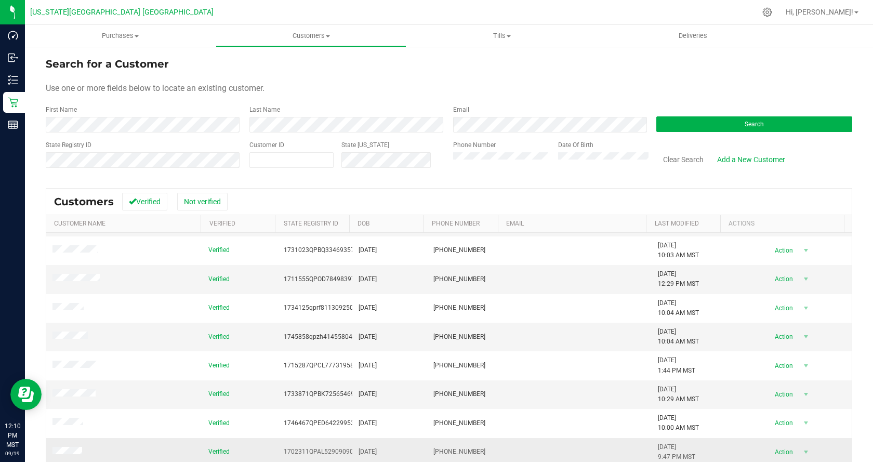
scroll to position [0, 0]
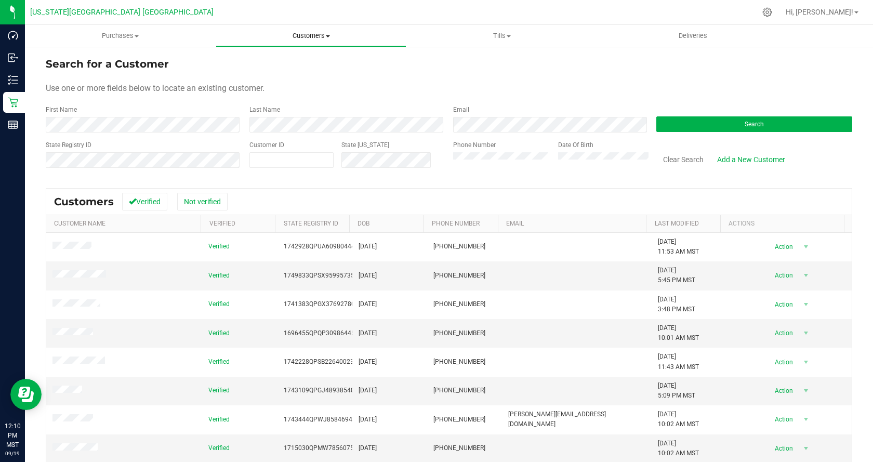
click at [325, 30] on uib-tab-heading "Customers All customers Add a new customer All physicians" at bounding box center [311, 35] width 190 height 21
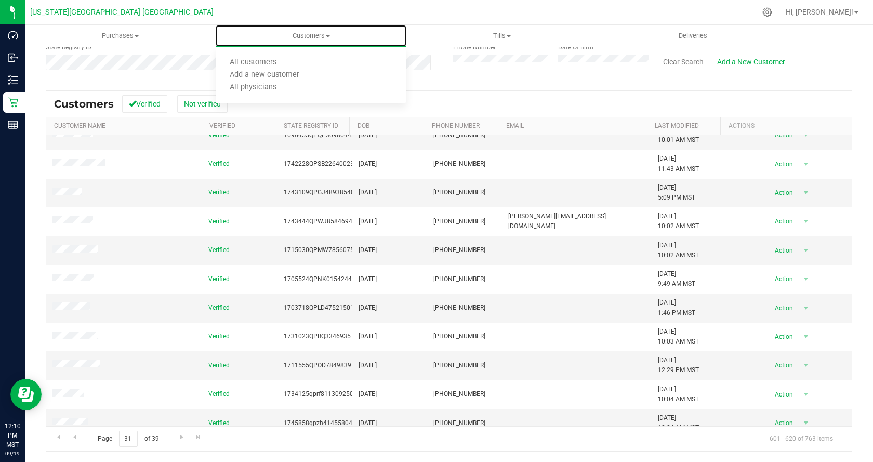
scroll to position [284, 0]
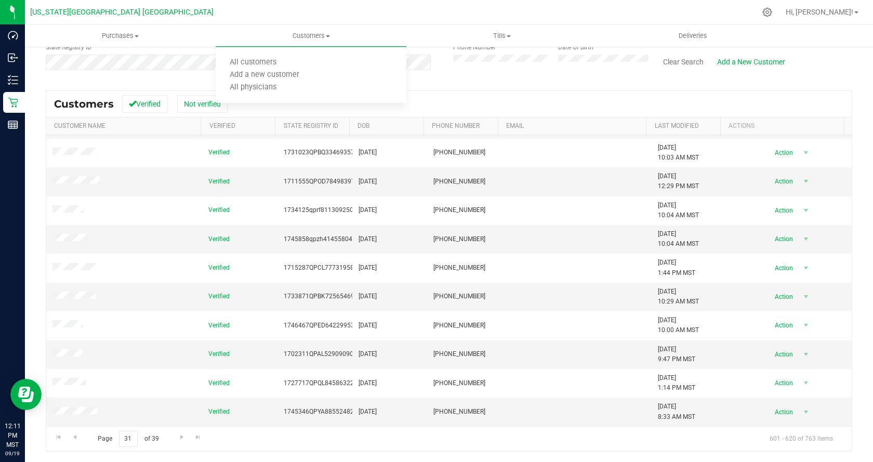
click at [554, 85] on div "Search for a Customer Use one or more fields below to locate an existing custom…" at bounding box center [449, 204] width 807 height 493
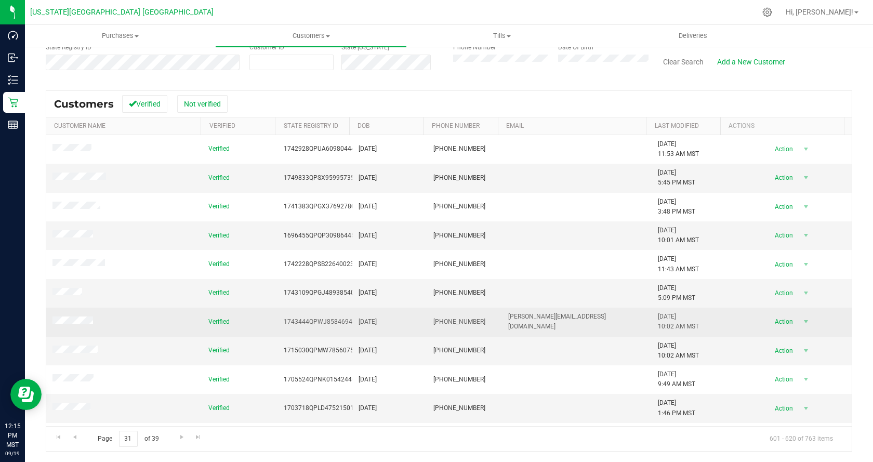
scroll to position [0, 0]
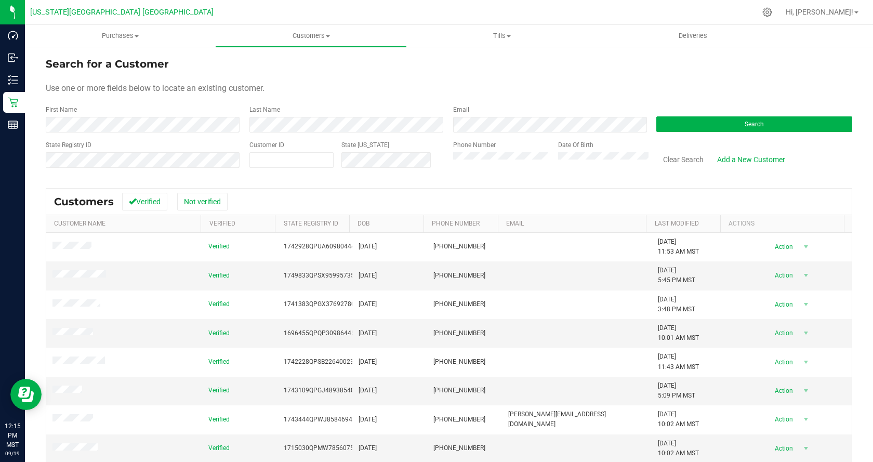
click at [516, 72] on form "Search for a Customer Use one or more fields below to locate an existing custom…" at bounding box center [449, 116] width 807 height 121
